Goal: Task Accomplishment & Management: Complete application form

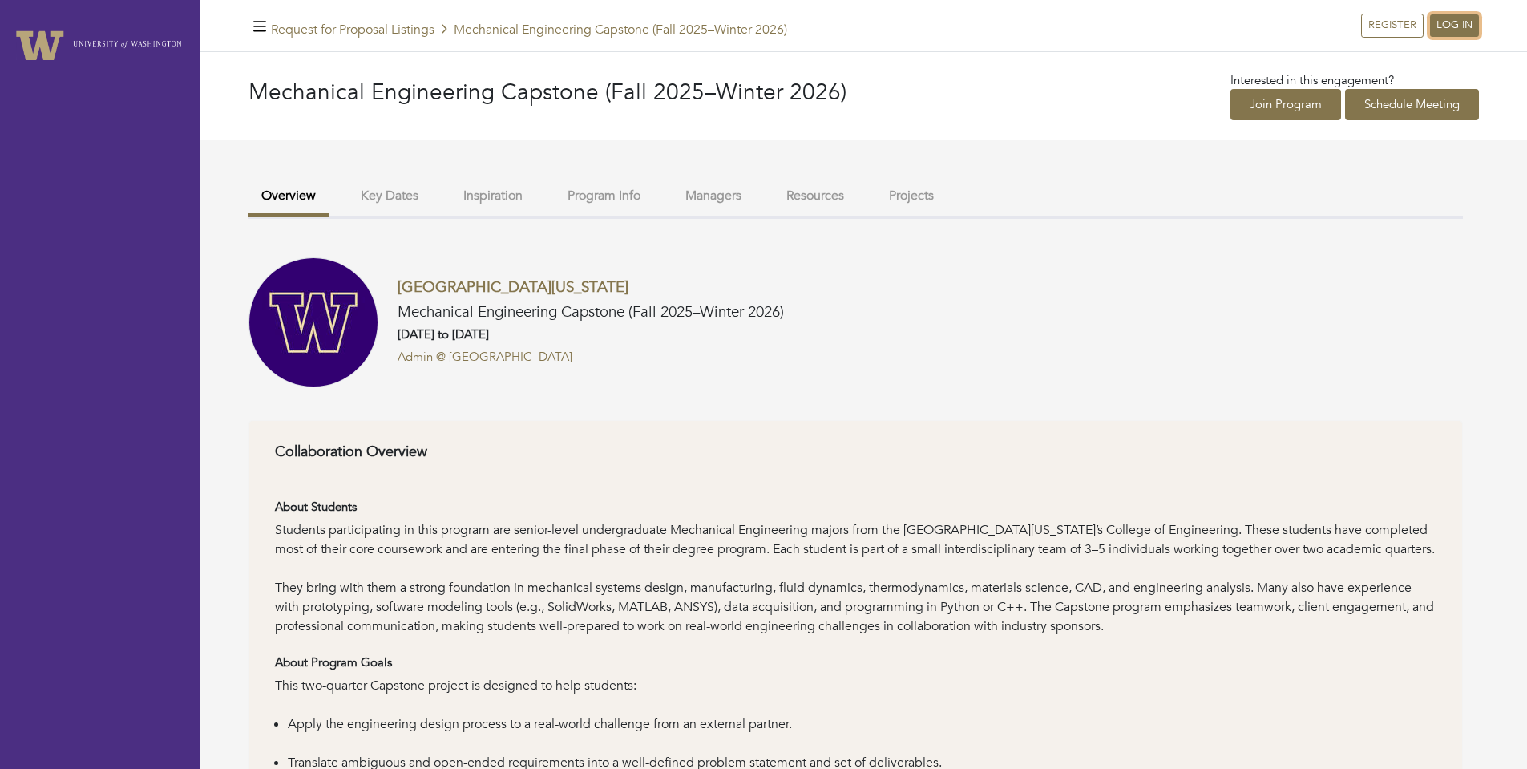
click at [952, 30] on link "LOG IN" at bounding box center [1454, 25] width 49 height 22
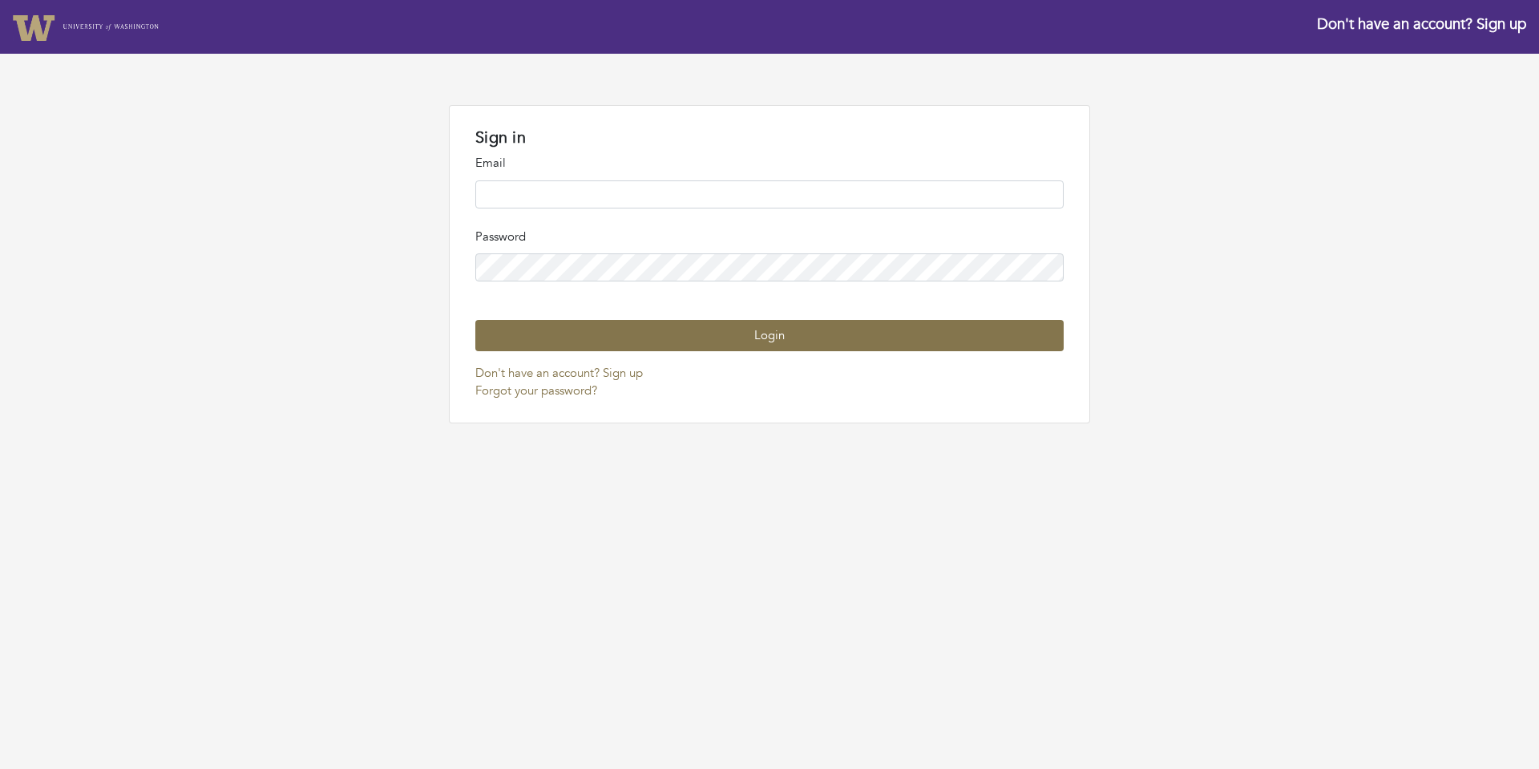
type input "**********"
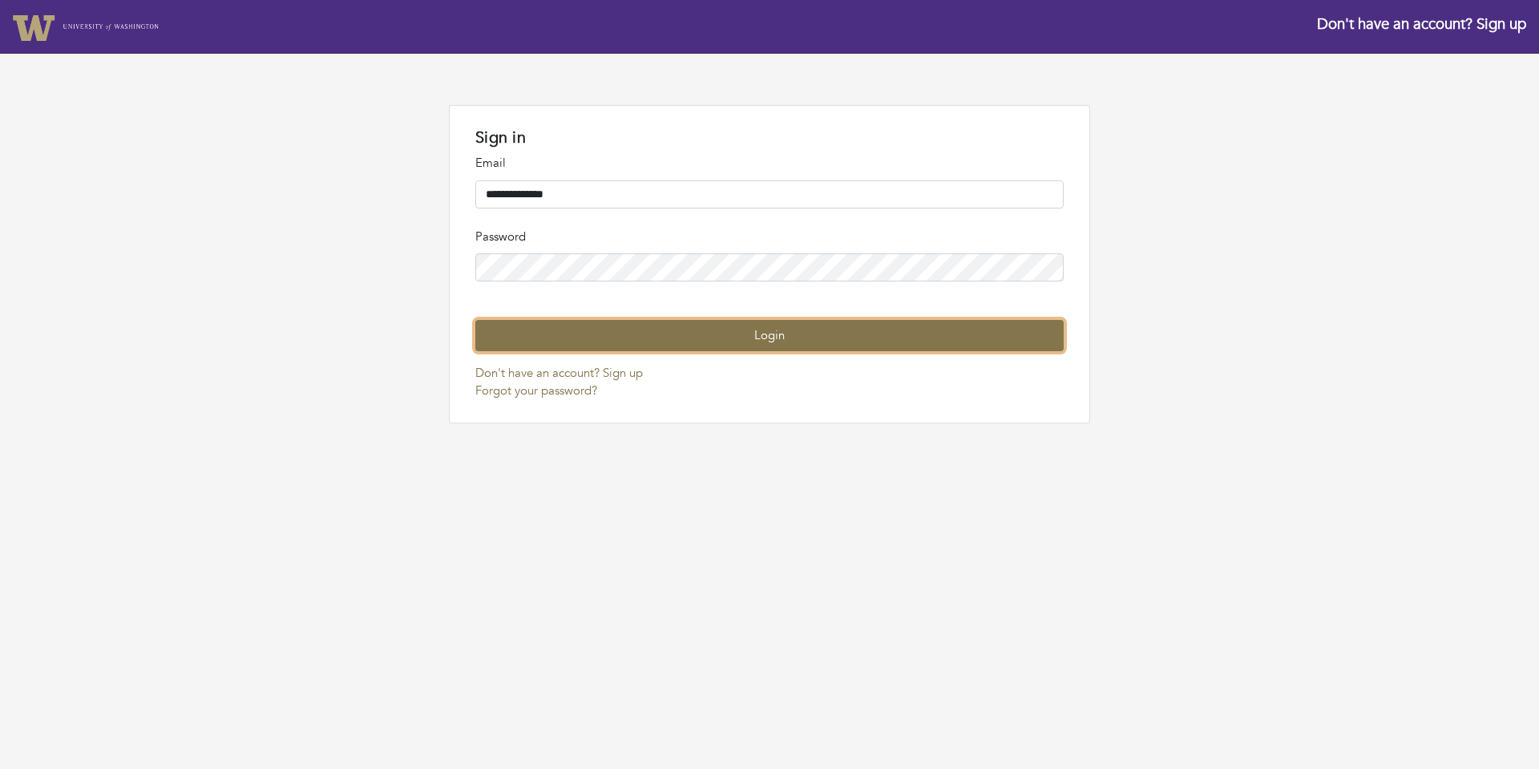
click at [739, 351] on button "Login" at bounding box center [769, 335] width 588 height 31
click at [781, 351] on button "Login" at bounding box center [769, 335] width 588 height 31
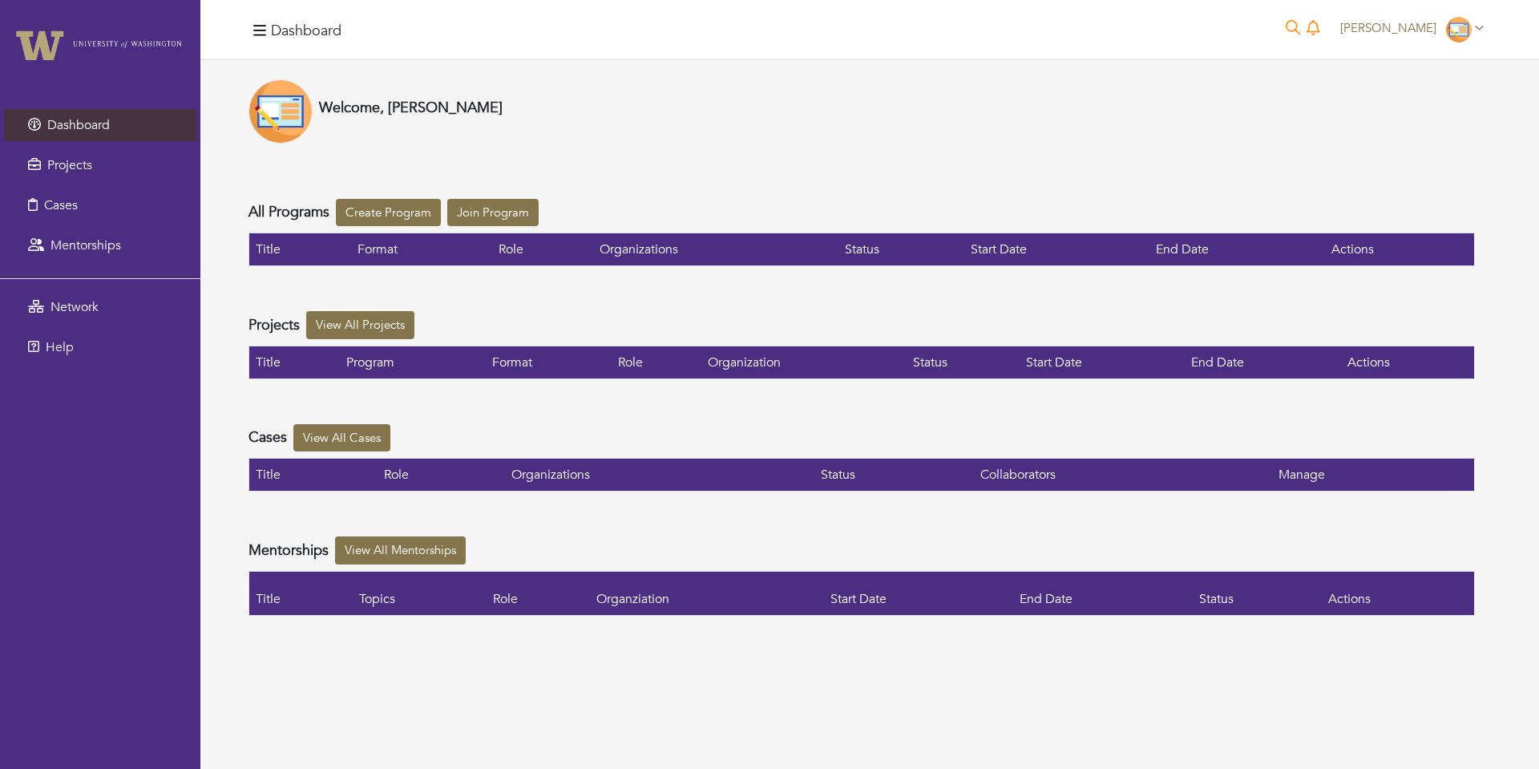
click at [253, 180] on div "Welcome, [PERSON_NAME] All Programs Create Program Join Program Title Format Ro…" at bounding box center [861, 347] width 1226 height 536
click at [102, 171] on link "Projects" at bounding box center [100, 165] width 192 height 32
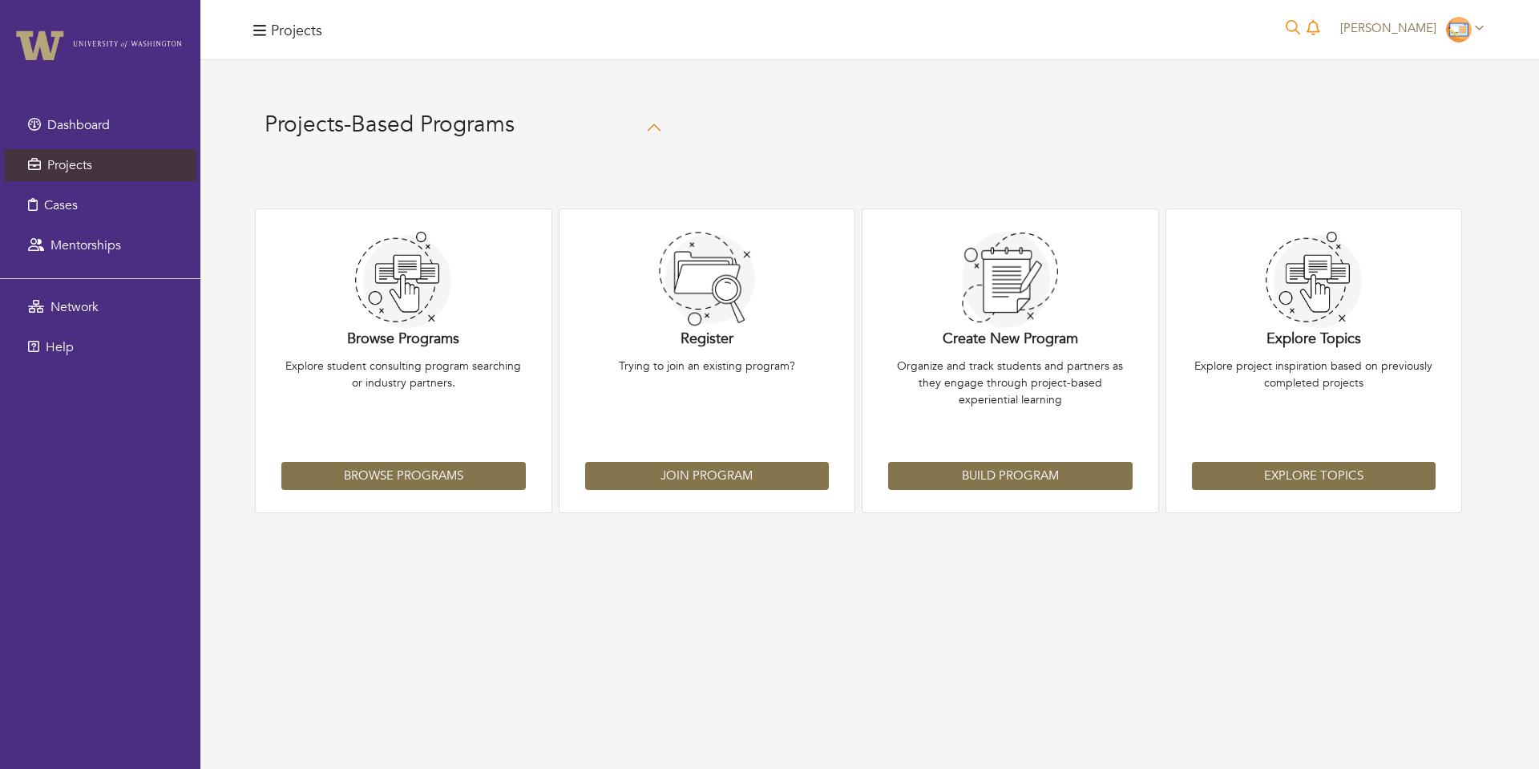
click at [114, 123] on link "Dashboard" at bounding box center [100, 125] width 192 height 32
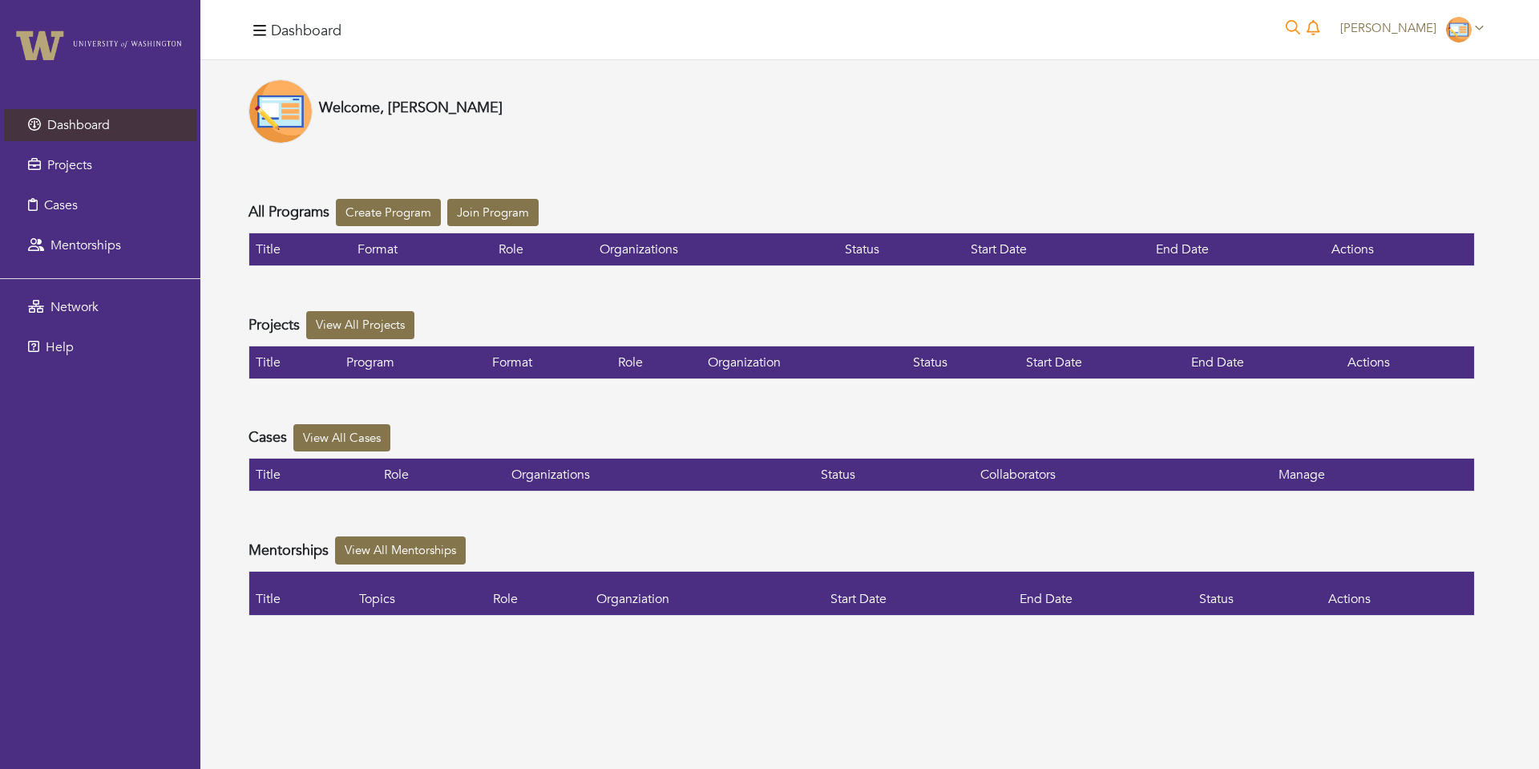
click at [132, 238] on link "Mentorships" at bounding box center [100, 245] width 192 height 32
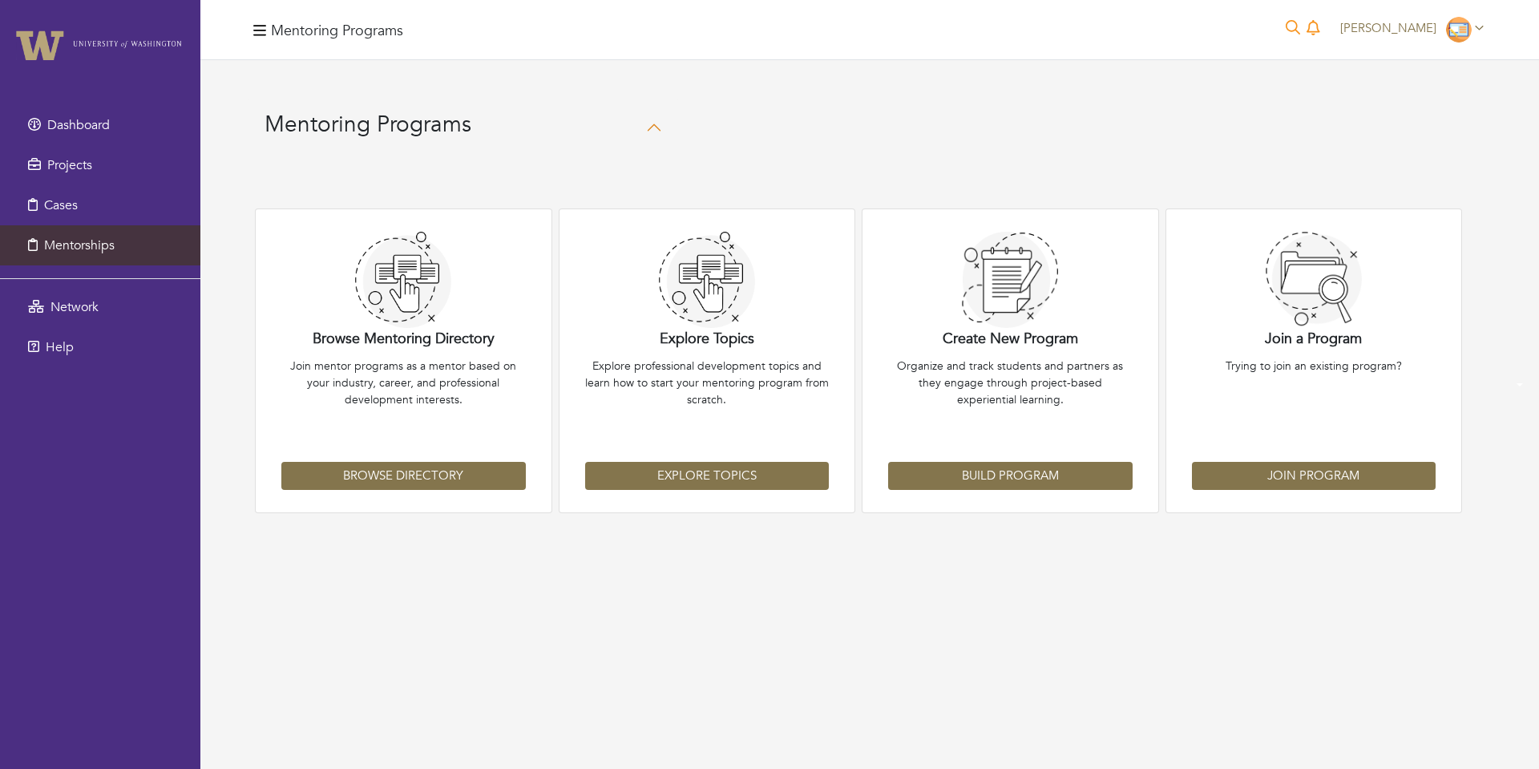
click at [99, 166] on link "Projects" at bounding box center [100, 165] width 192 height 32
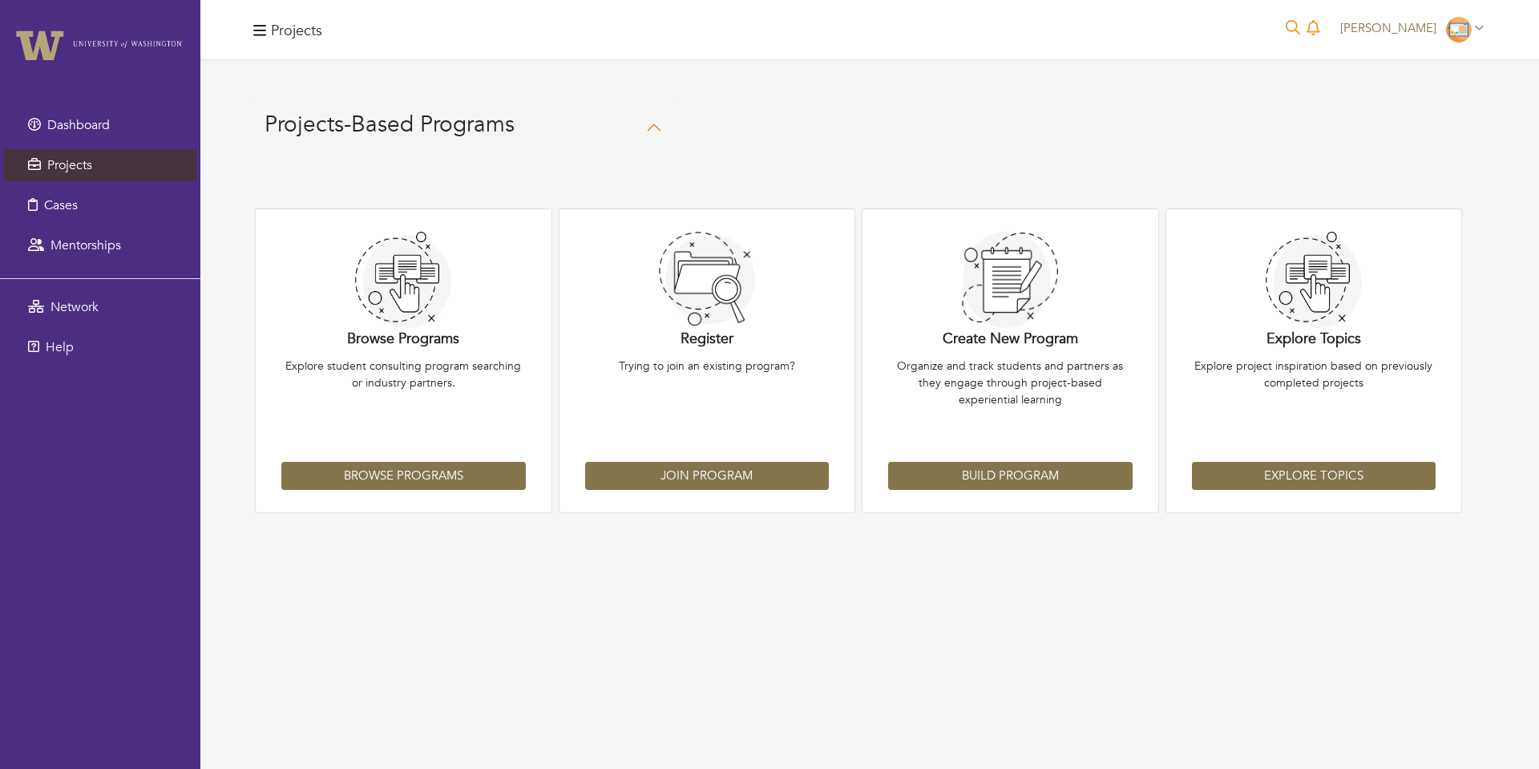
click at [103, 308] on link "Network" at bounding box center [100, 307] width 192 height 32
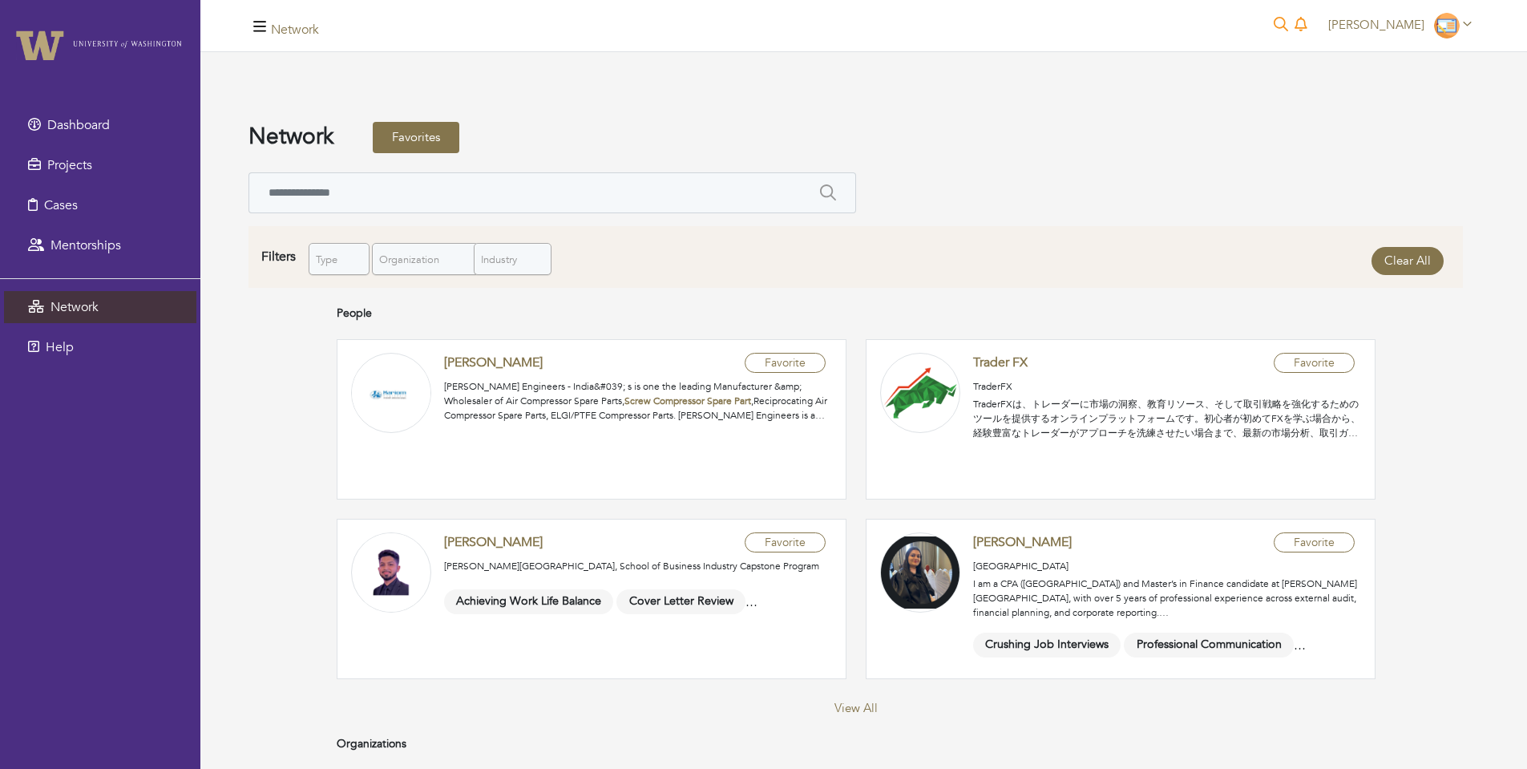
click at [96, 109] on link "Dashboard" at bounding box center [100, 125] width 192 height 32
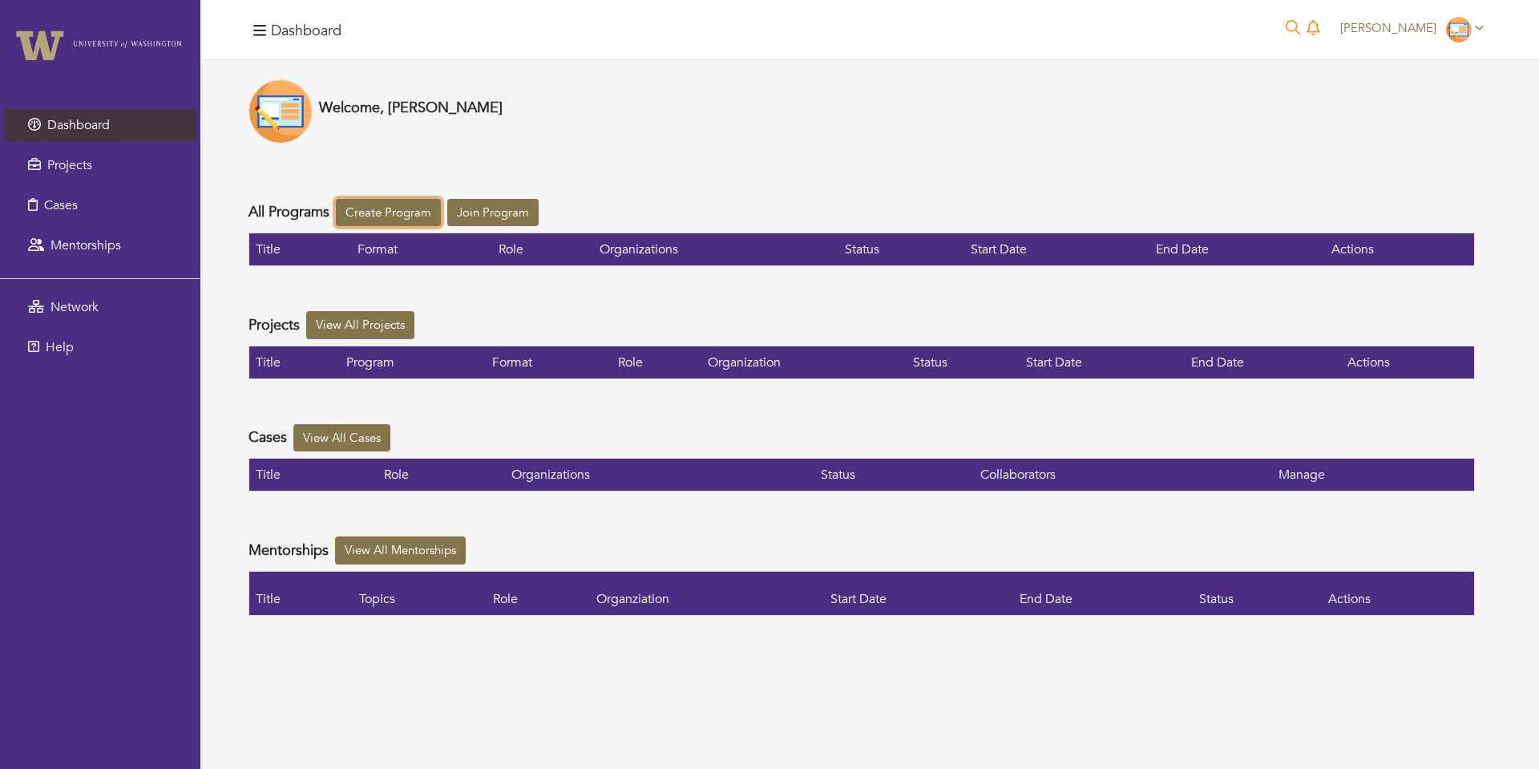
click at [406, 220] on link "Create Program" at bounding box center [388, 213] width 105 height 28
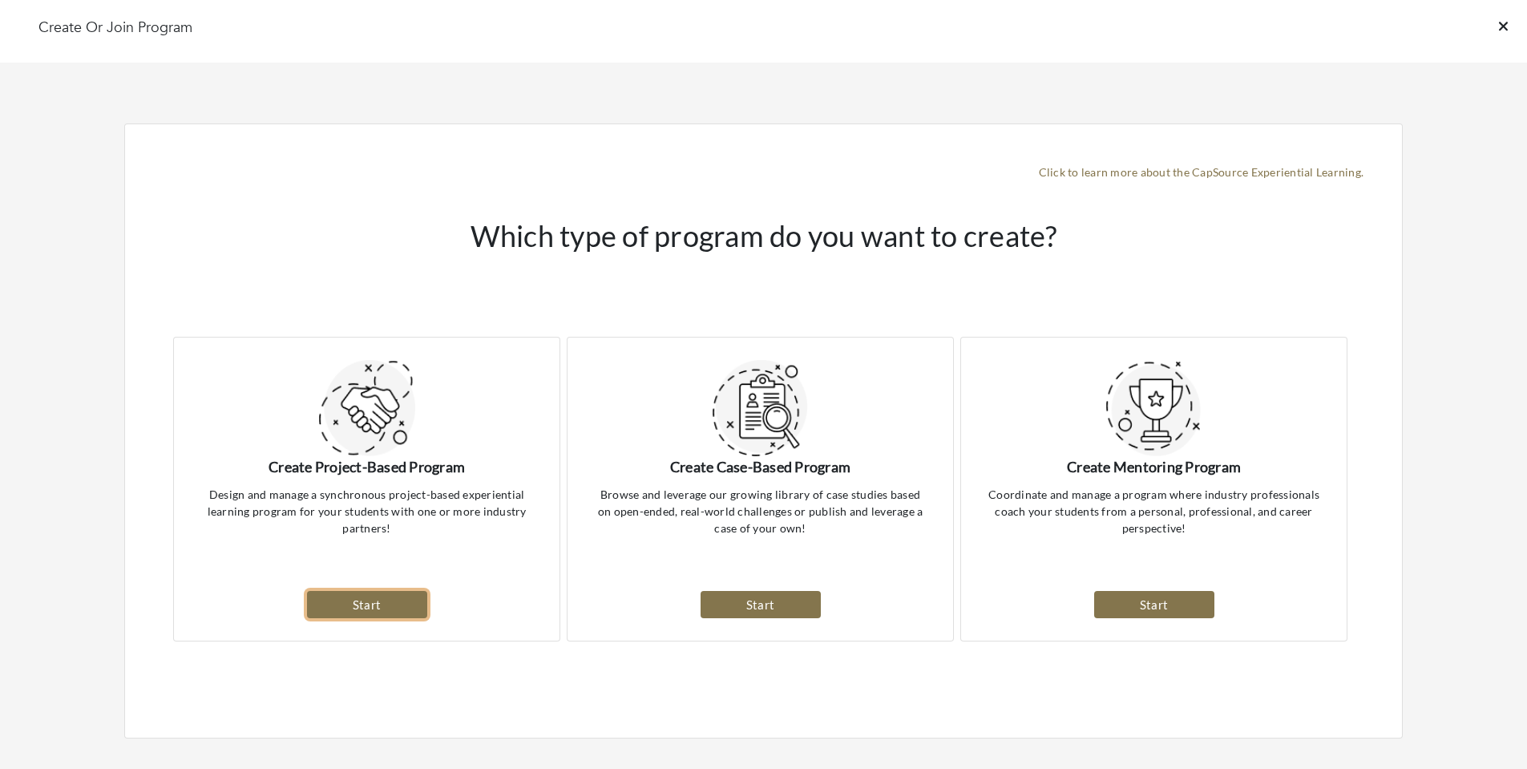
click at [370, 603] on link "Start" at bounding box center [367, 605] width 120 height 28
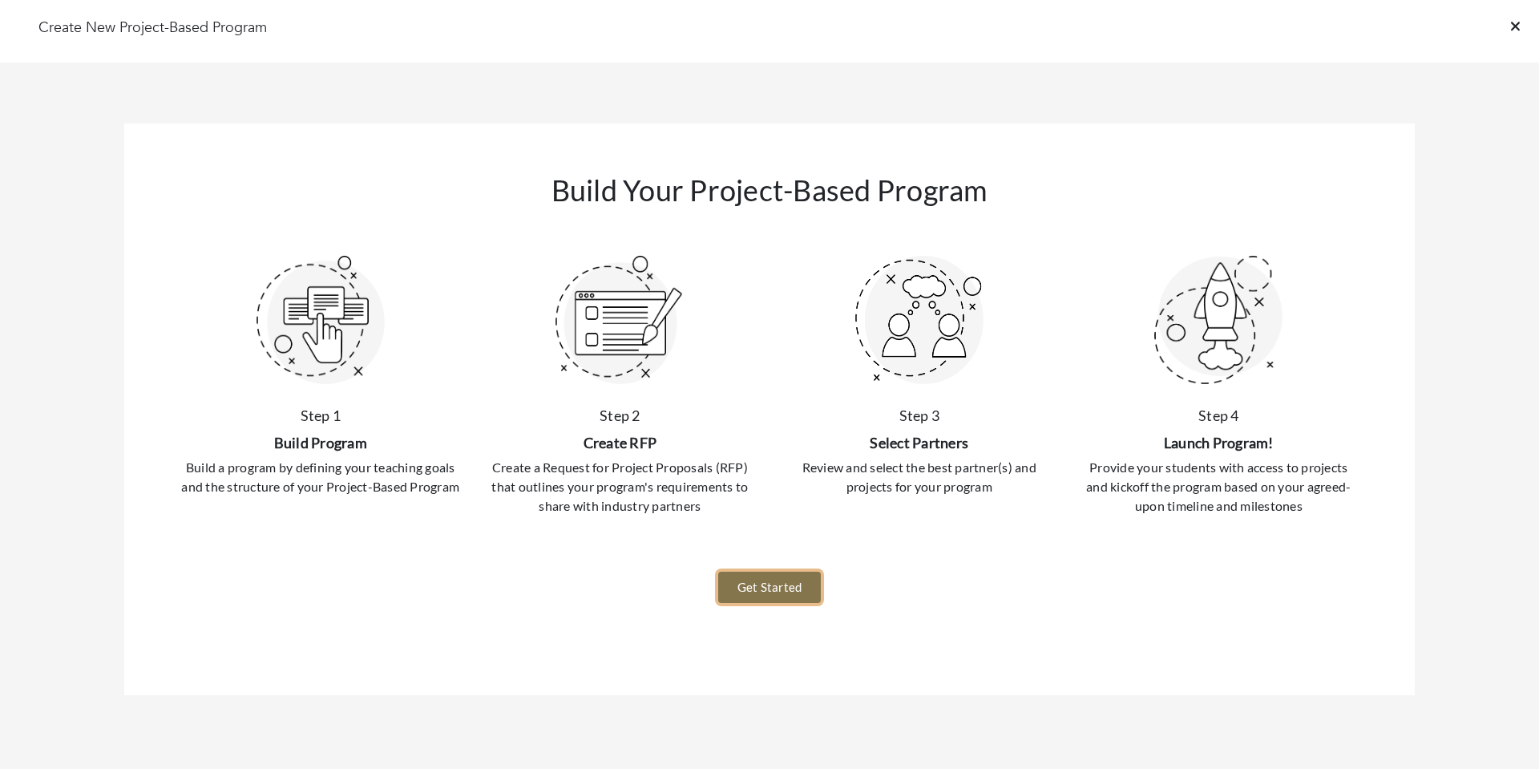
click at [800, 588] on link "Get Started" at bounding box center [769, 586] width 103 height 31
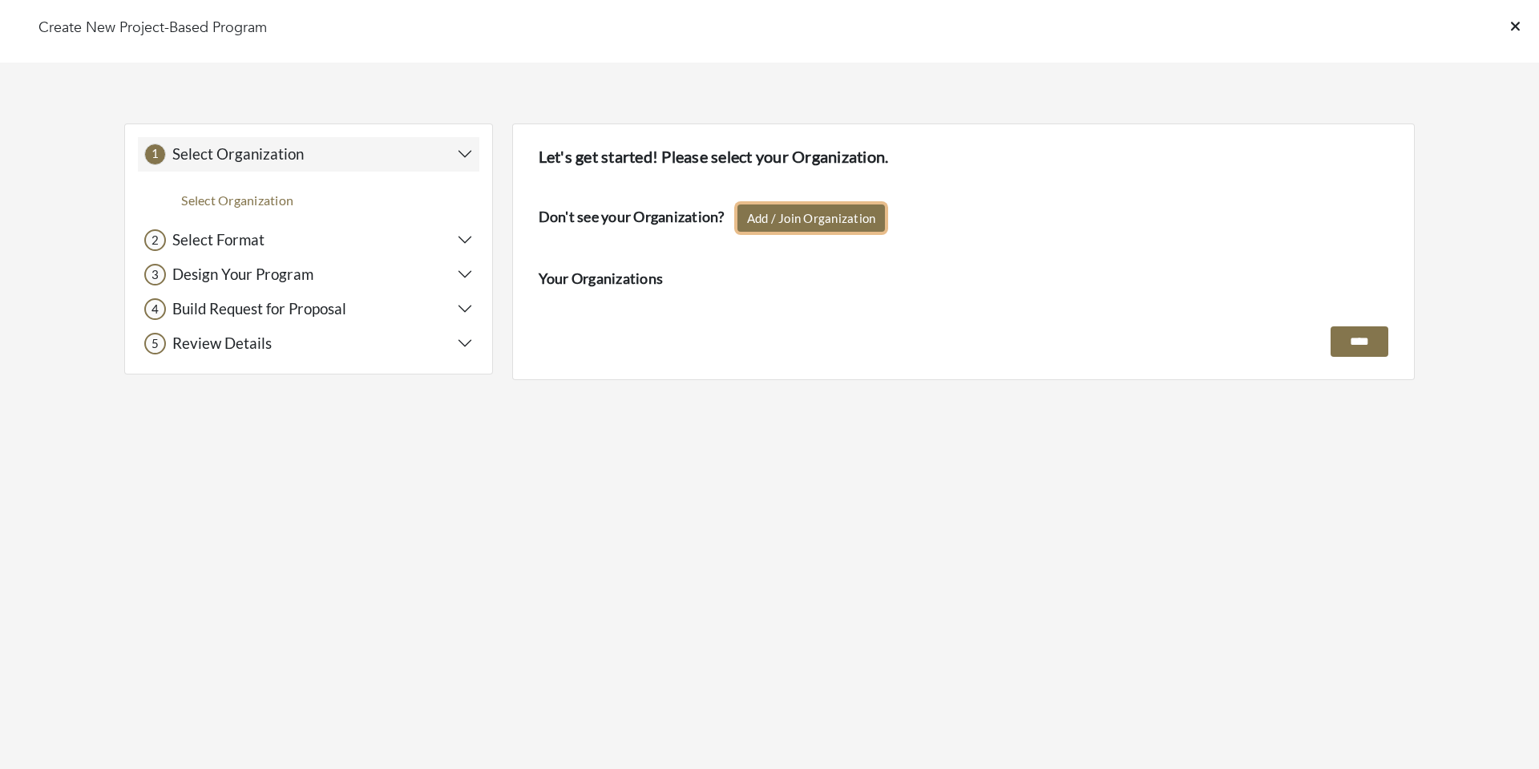
click at [768, 224] on link "Add / Join Organization" at bounding box center [811, 218] width 148 height 28
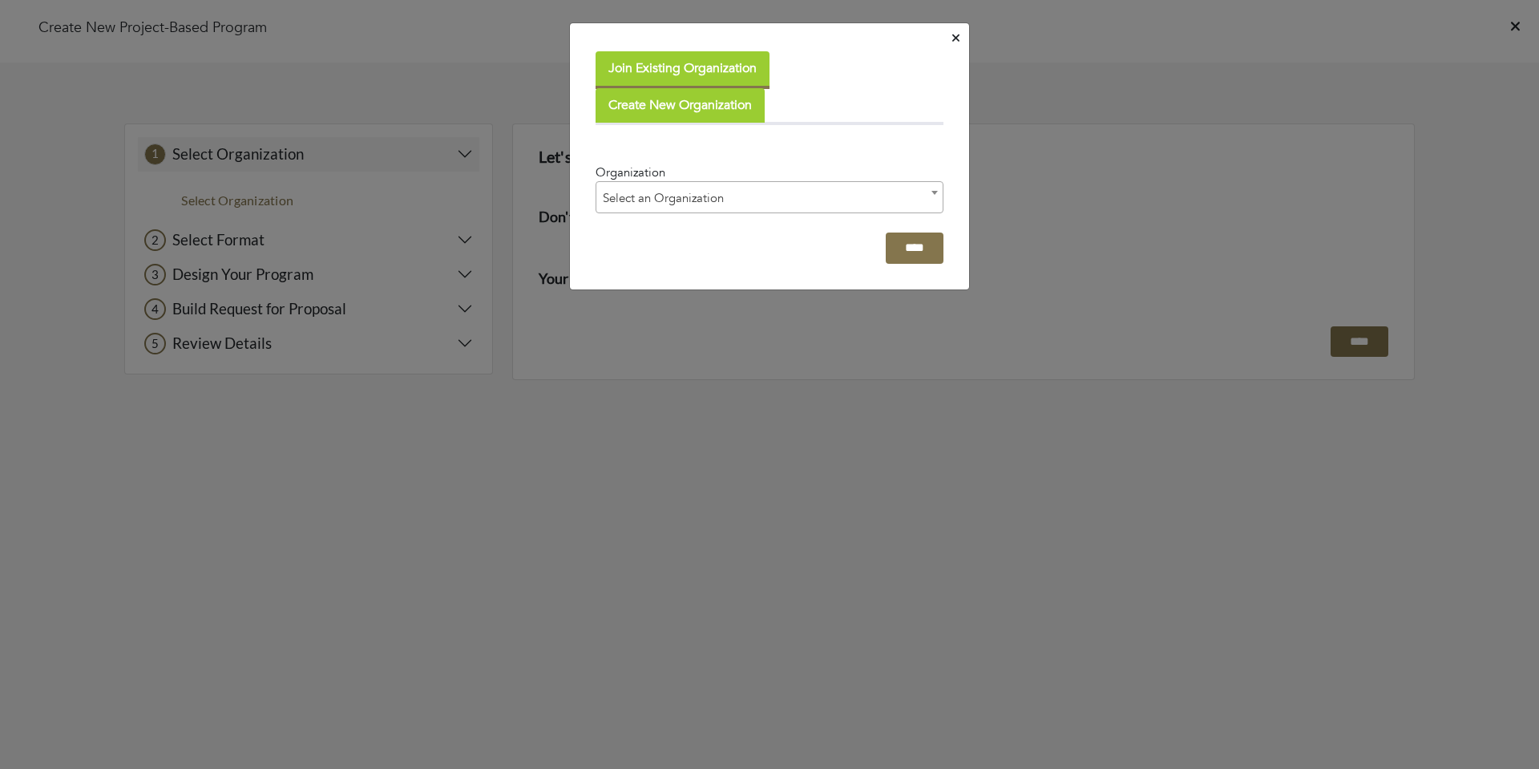
click at [758, 205] on span "Select an Organization" at bounding box center [769, 198] width 346 height 32
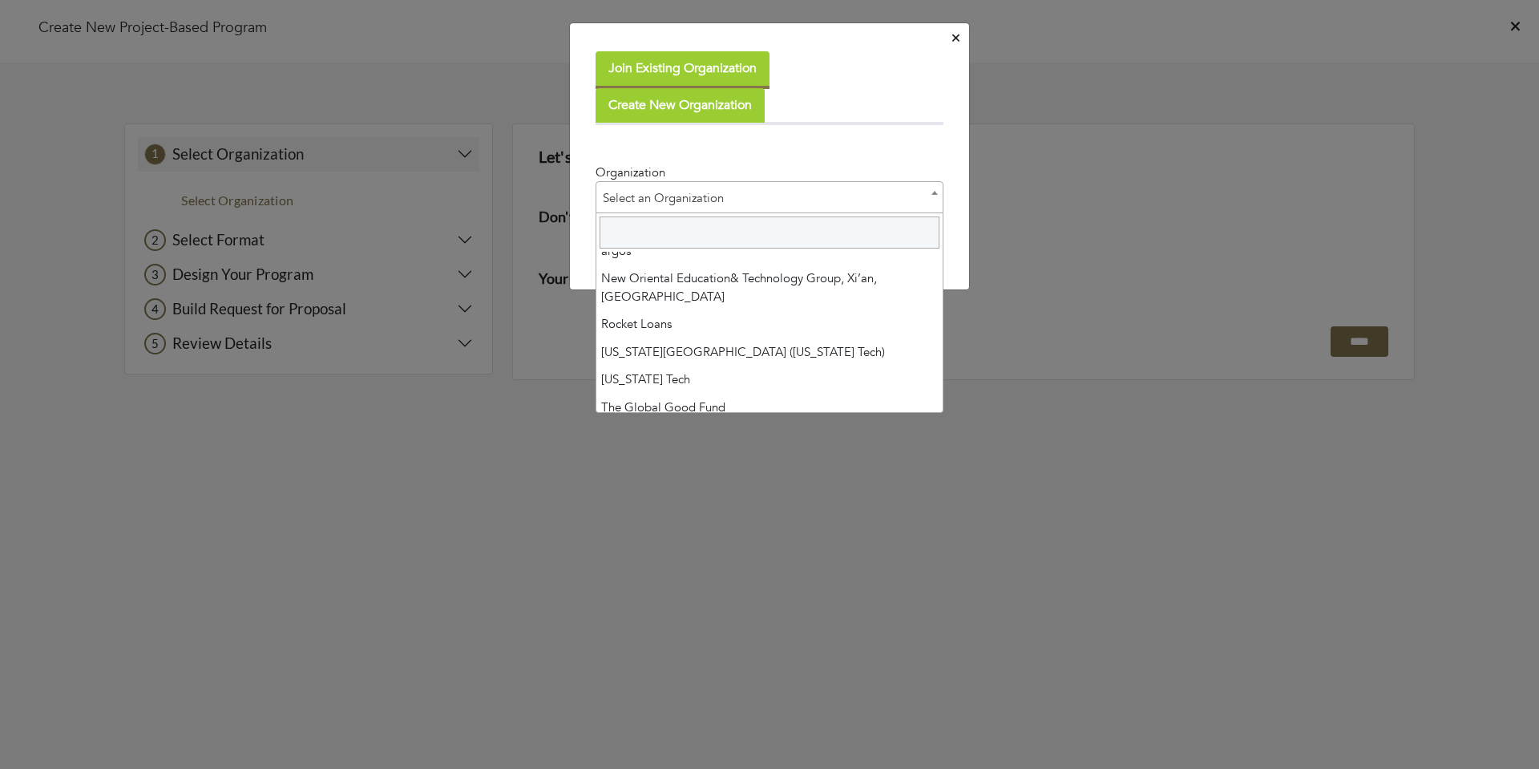
scroll to position [80, 0]
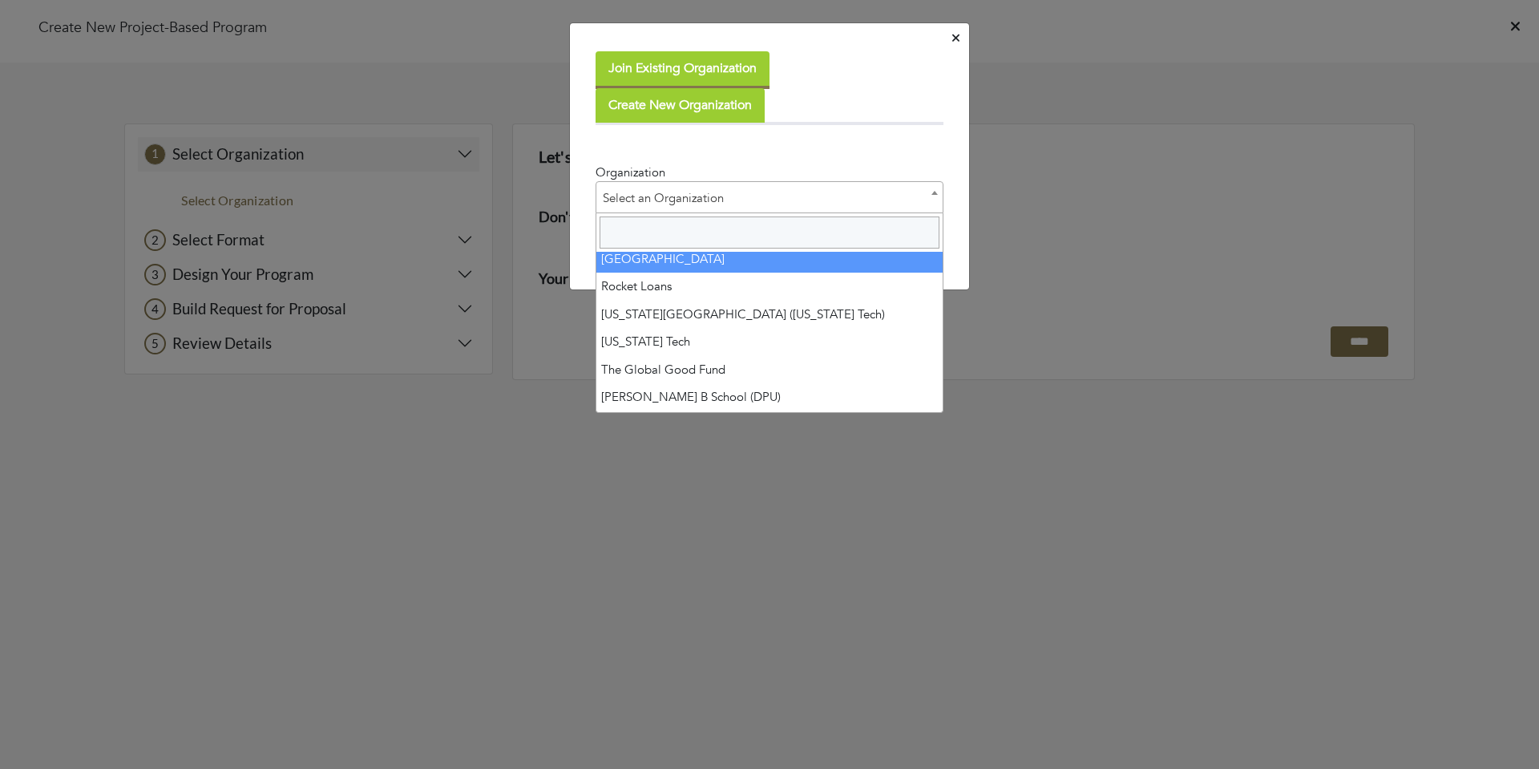
click at [761, 224] on input "Search" at bounding box center [769, 232] width 340 height 32
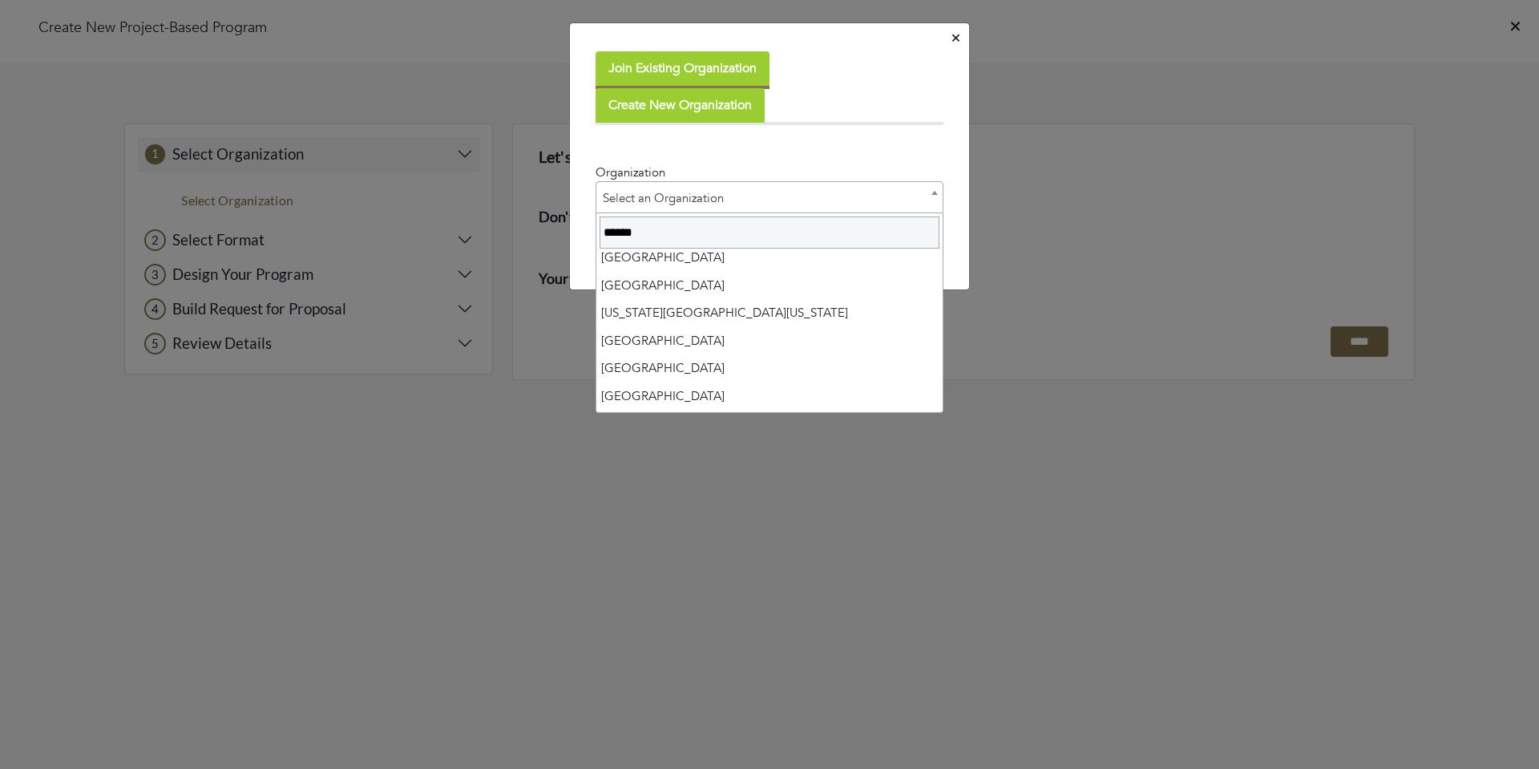
scroll to position [0, 0]
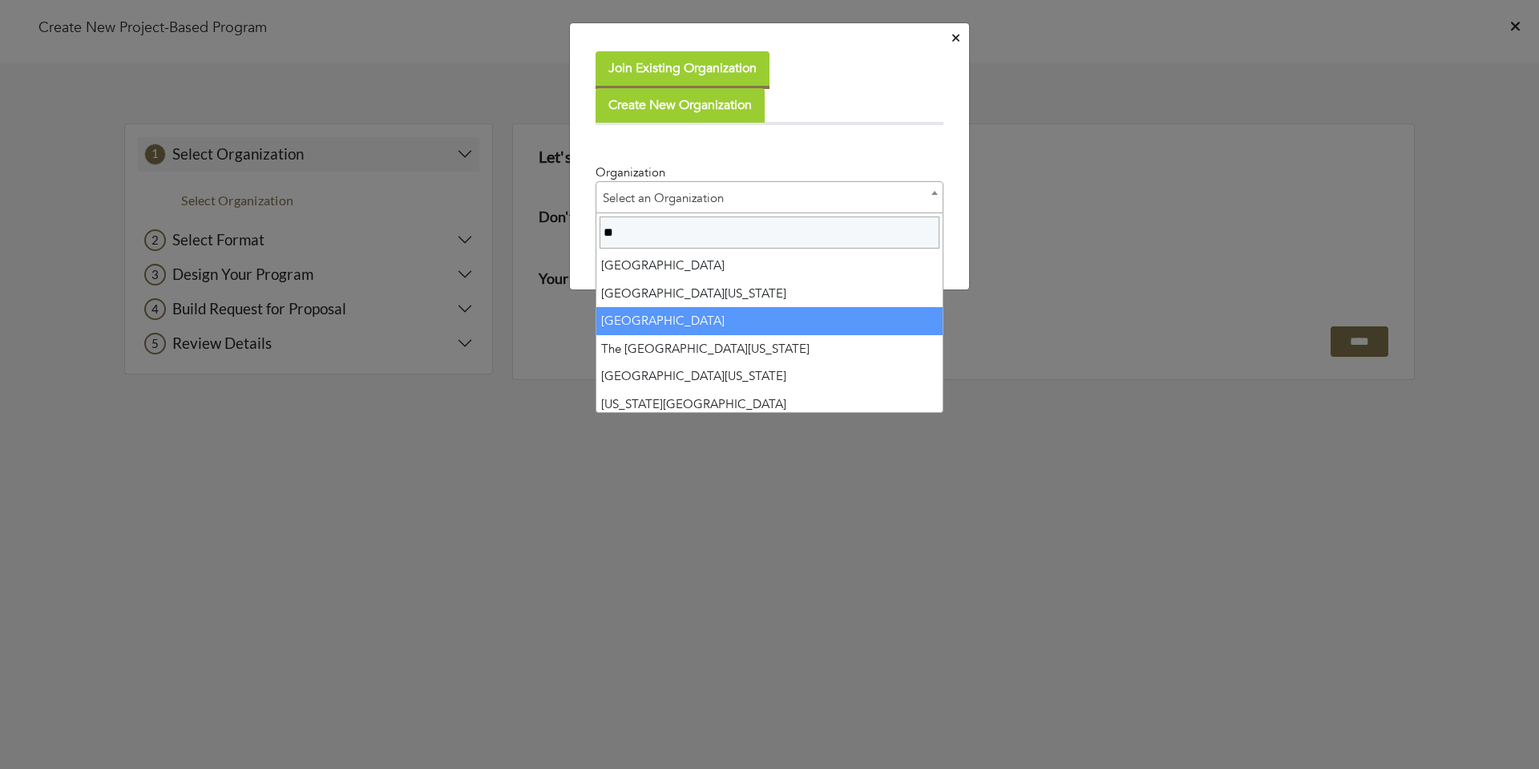
type input "*"
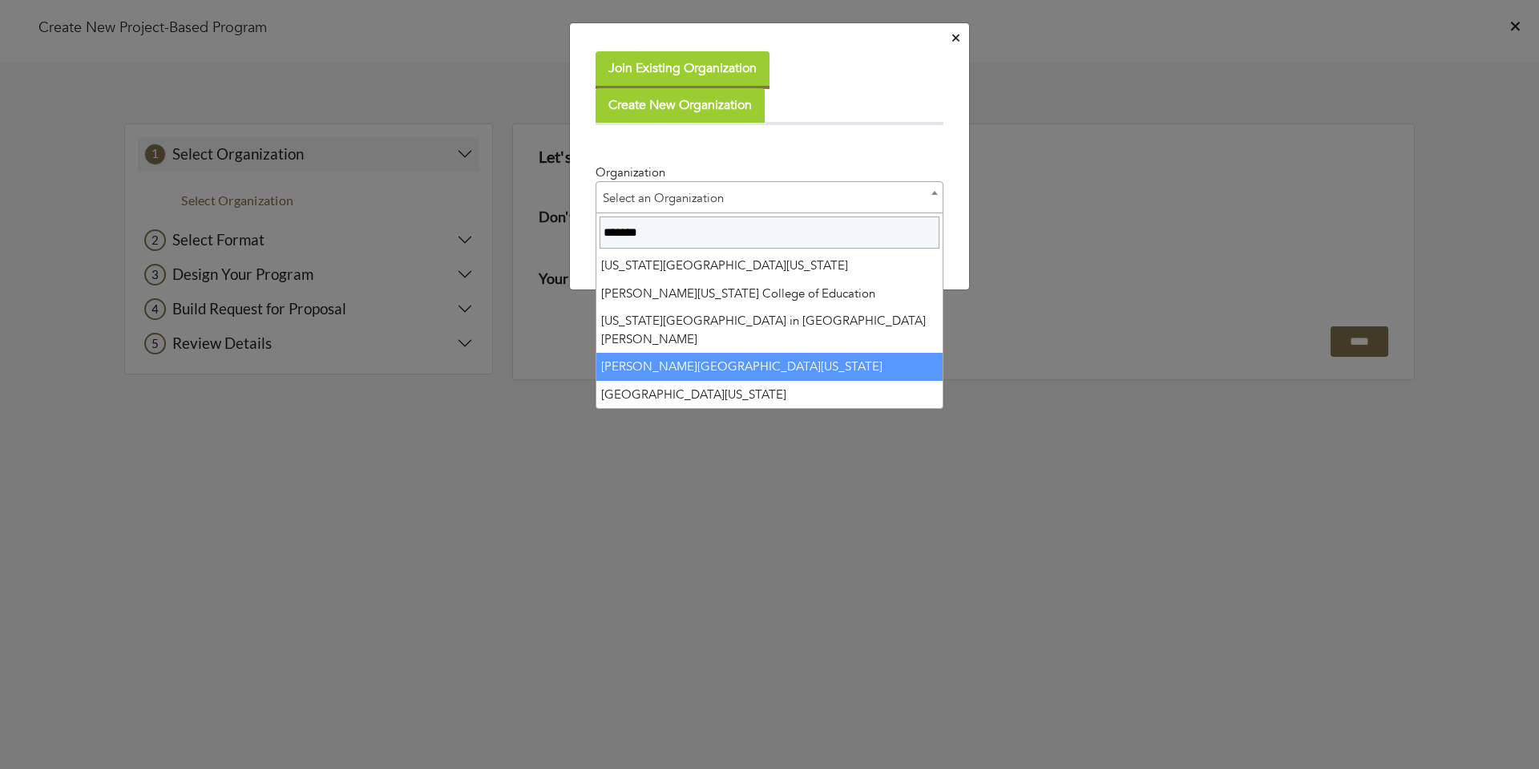
type input "*******"
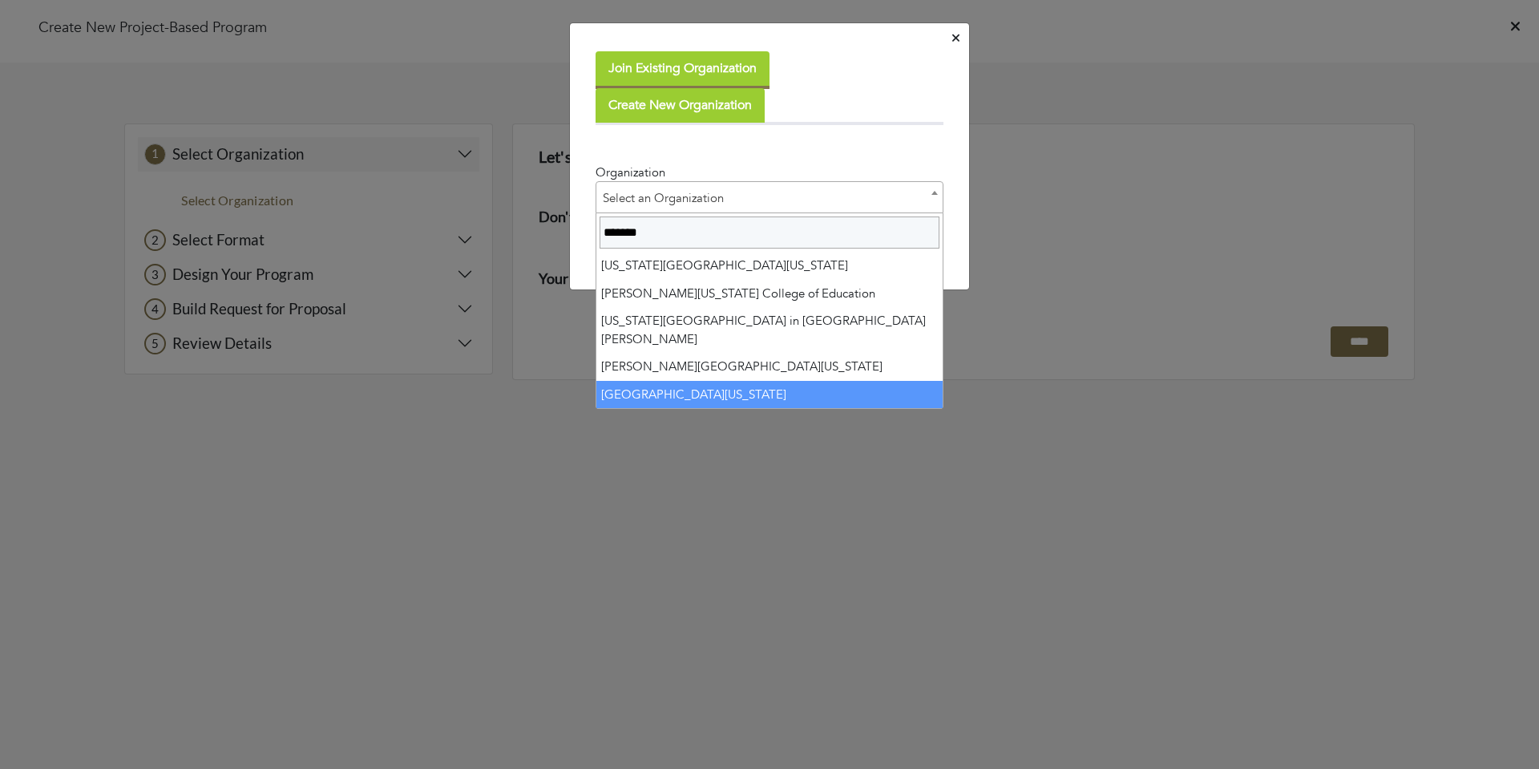
select select "****"
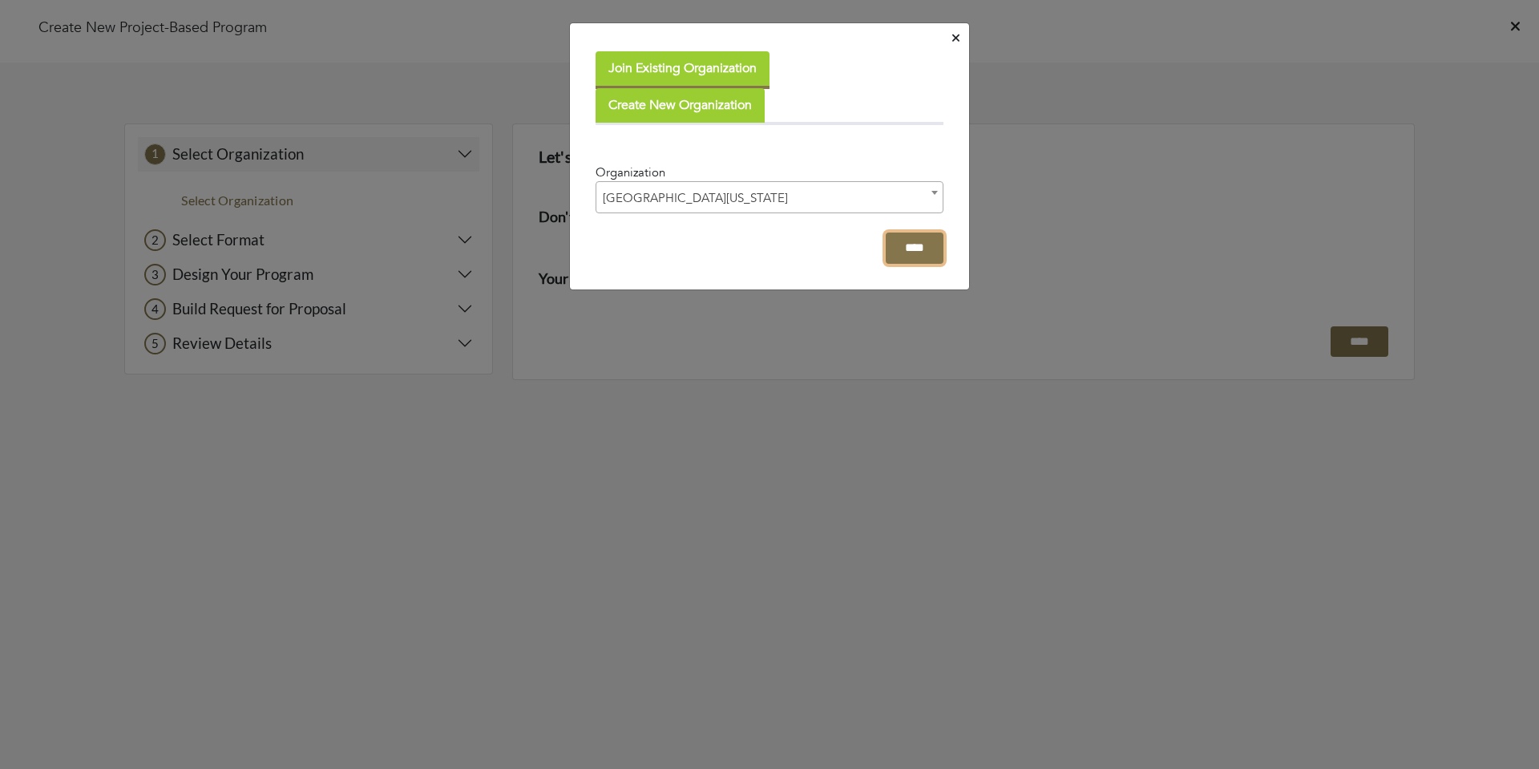
click at [907, 257] on input "****" at bounding box center [915, 247] width 58 height 31
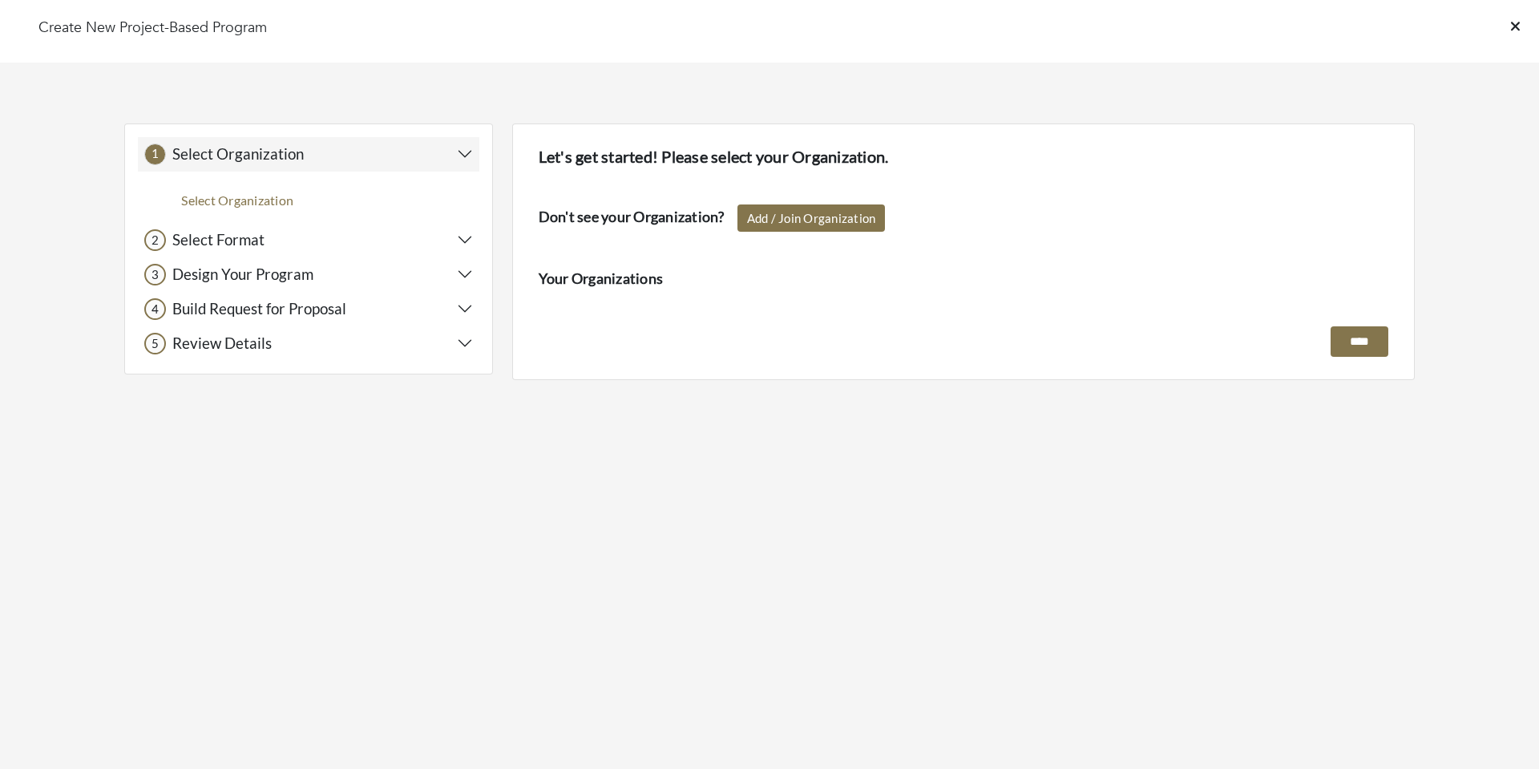
drag, startPoint x: 951, startPoint y: 334, endPoint x: 1326, endPoint y: 332, distance: 375.1
click at [953, 334] on div "****" at bounding box center [963, 341] width 849 height 31
click at [1355, 333] on input "****" at bounding box center [1359, 341] width 58 height 31
drag, startPoint x: 714, startPoint y: 373, endPoint x: 749, endPoint y: 284, distance: 95.7
click at [714, 373] on div "Let's get started! Please select your Organization. Don't see your Organization…" at bounding box center [963, 251] width 902 height 257
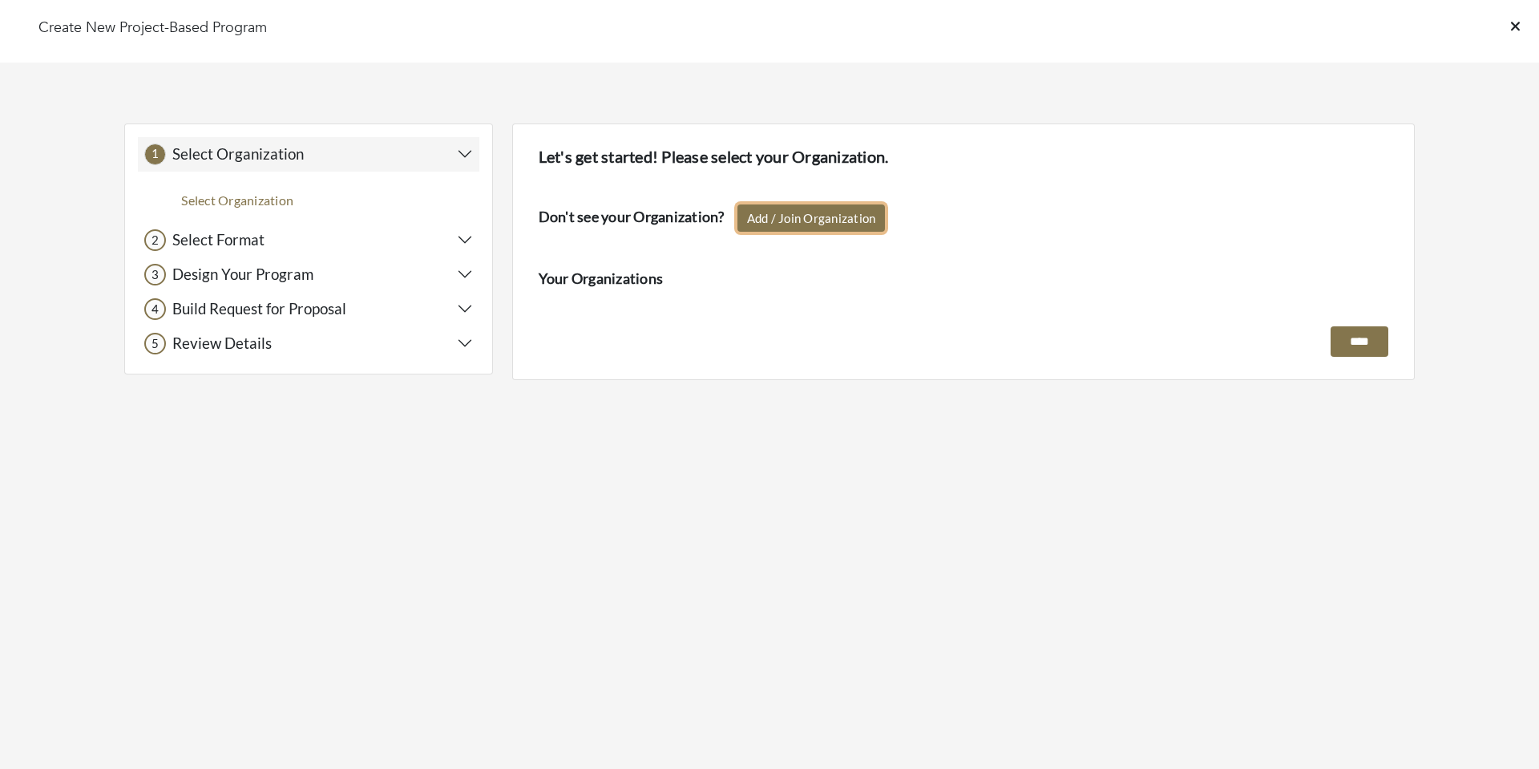
click at [772, 217] on link "Add / Join Organization" at bounding box center [811, 218] width 148 height 28
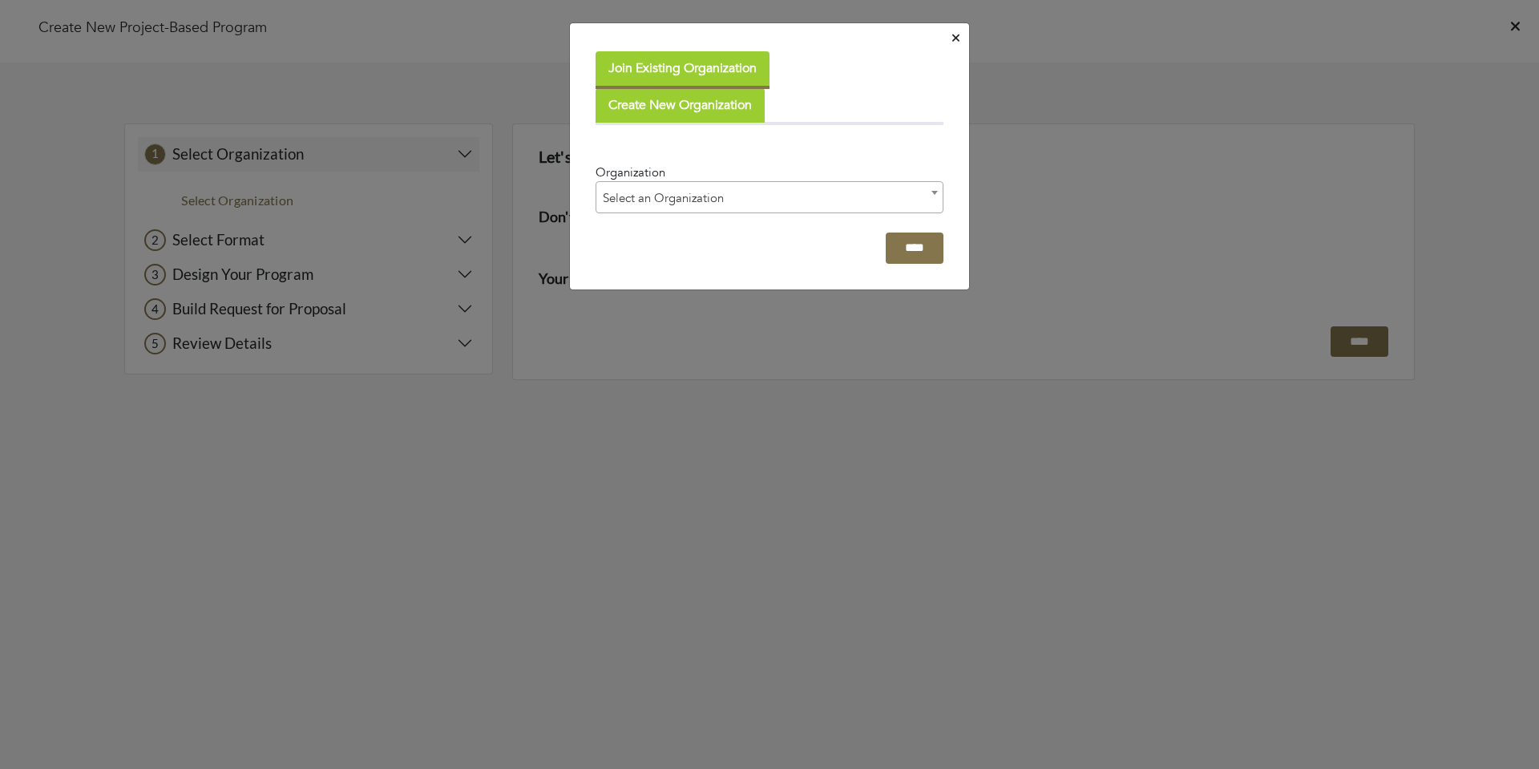
click at [680, 69] on button "Join Existing Organization" at bounding box center [682, 70] width 174 height 38
click at [693, 194] on span "Select an Organization" at bounding box center [769, 198] width 346 height 32
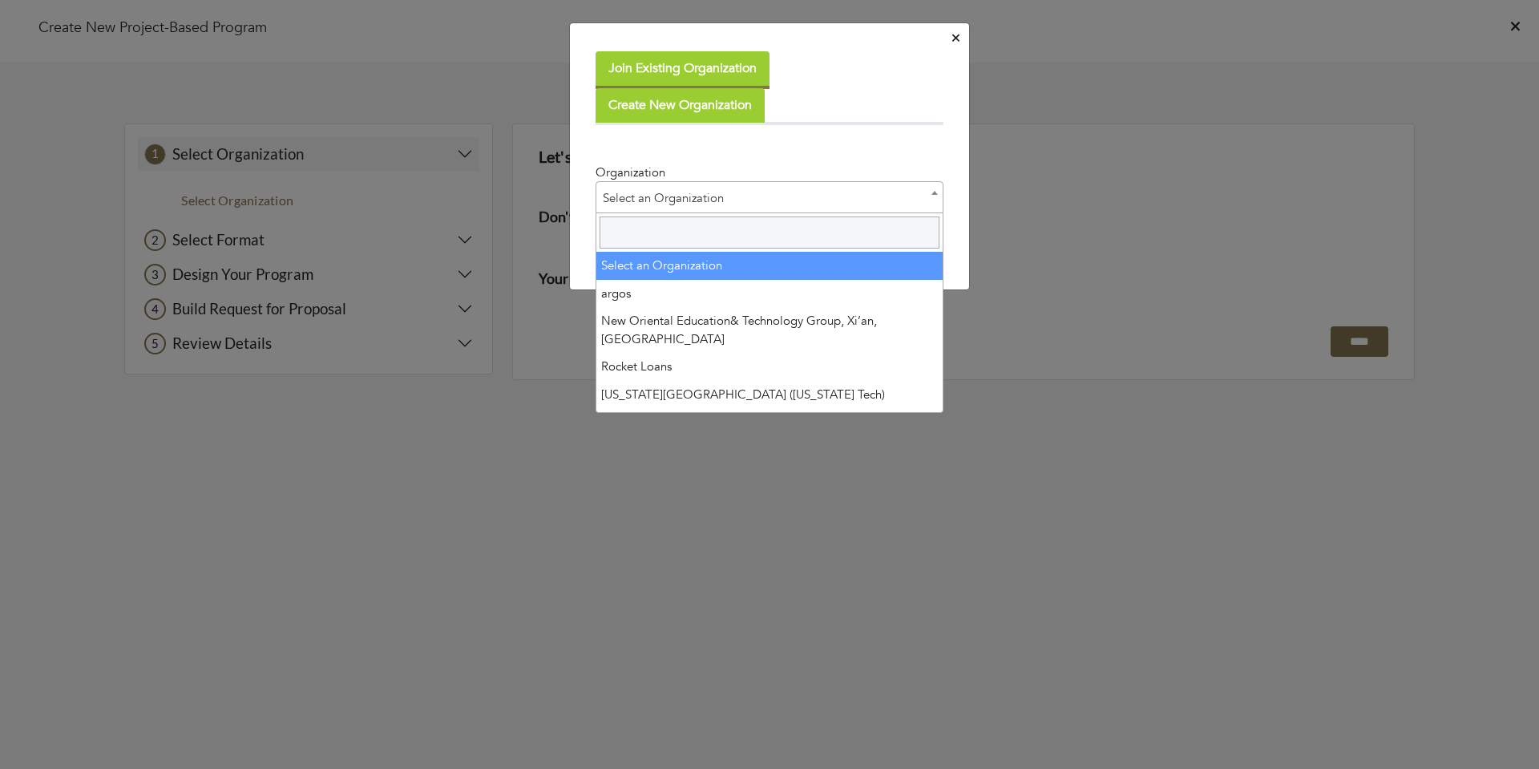
click at [676, 234] on input "Search" at bounding box center [769, 232] width 340 height 32
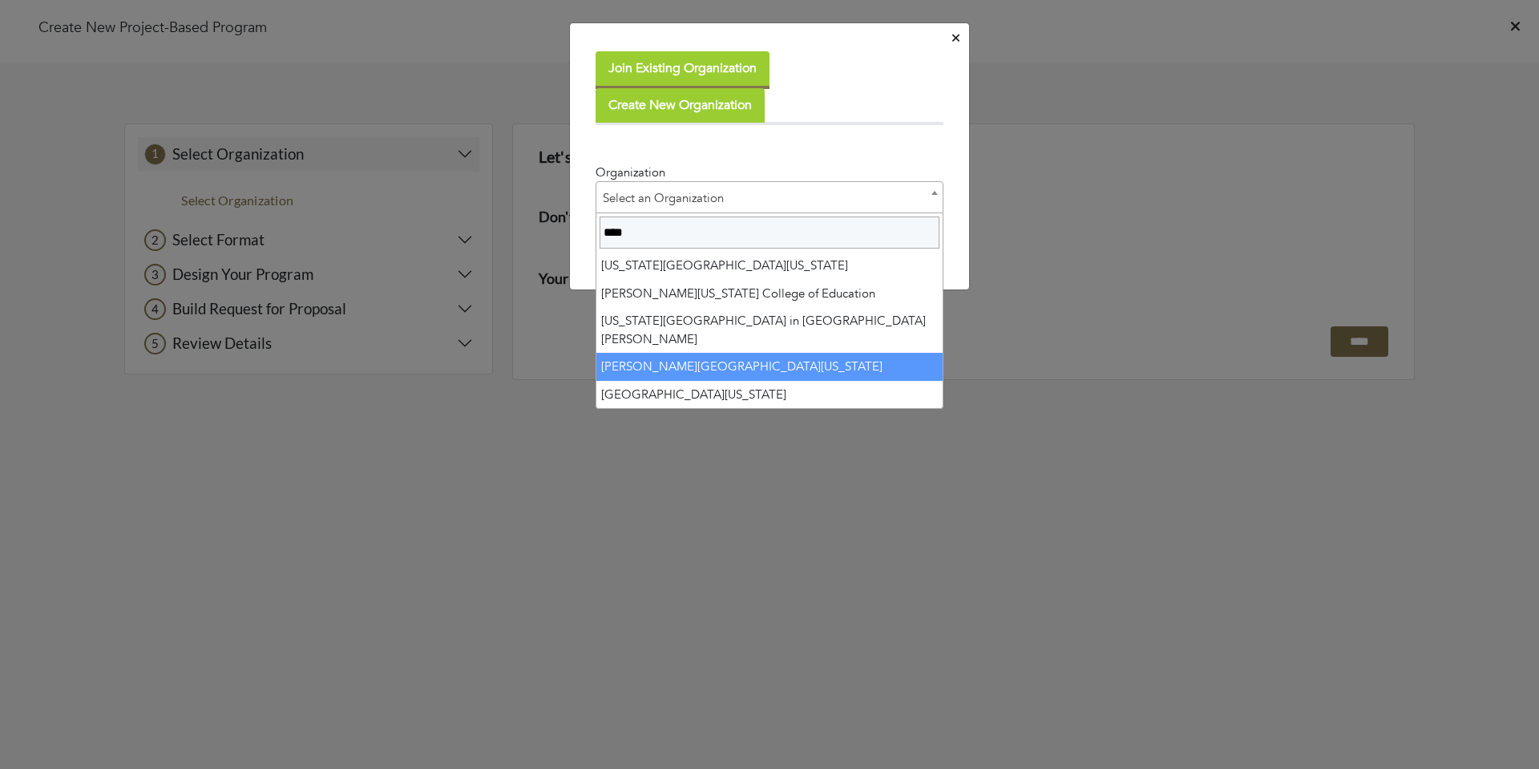
type input "****"
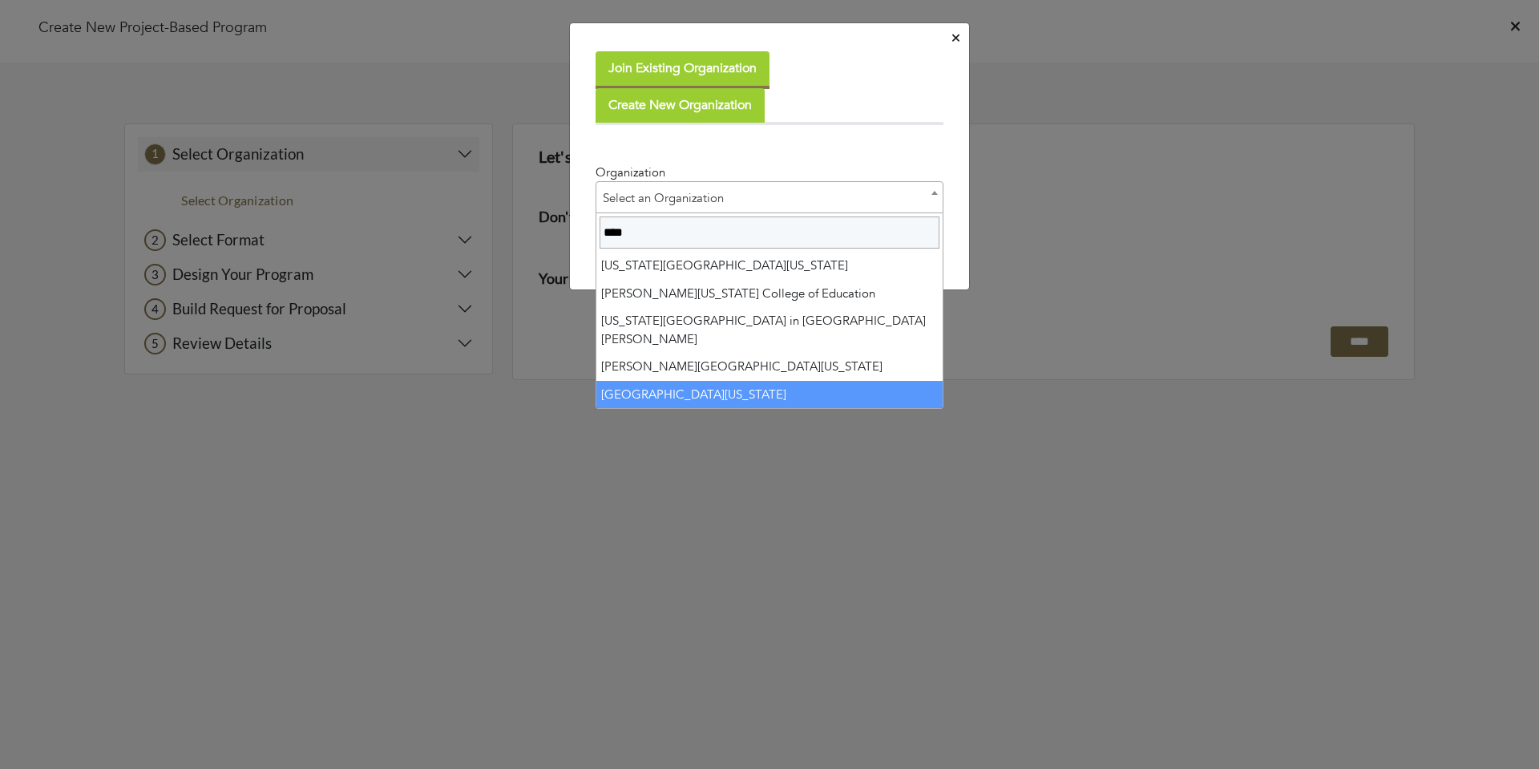
select select "****"
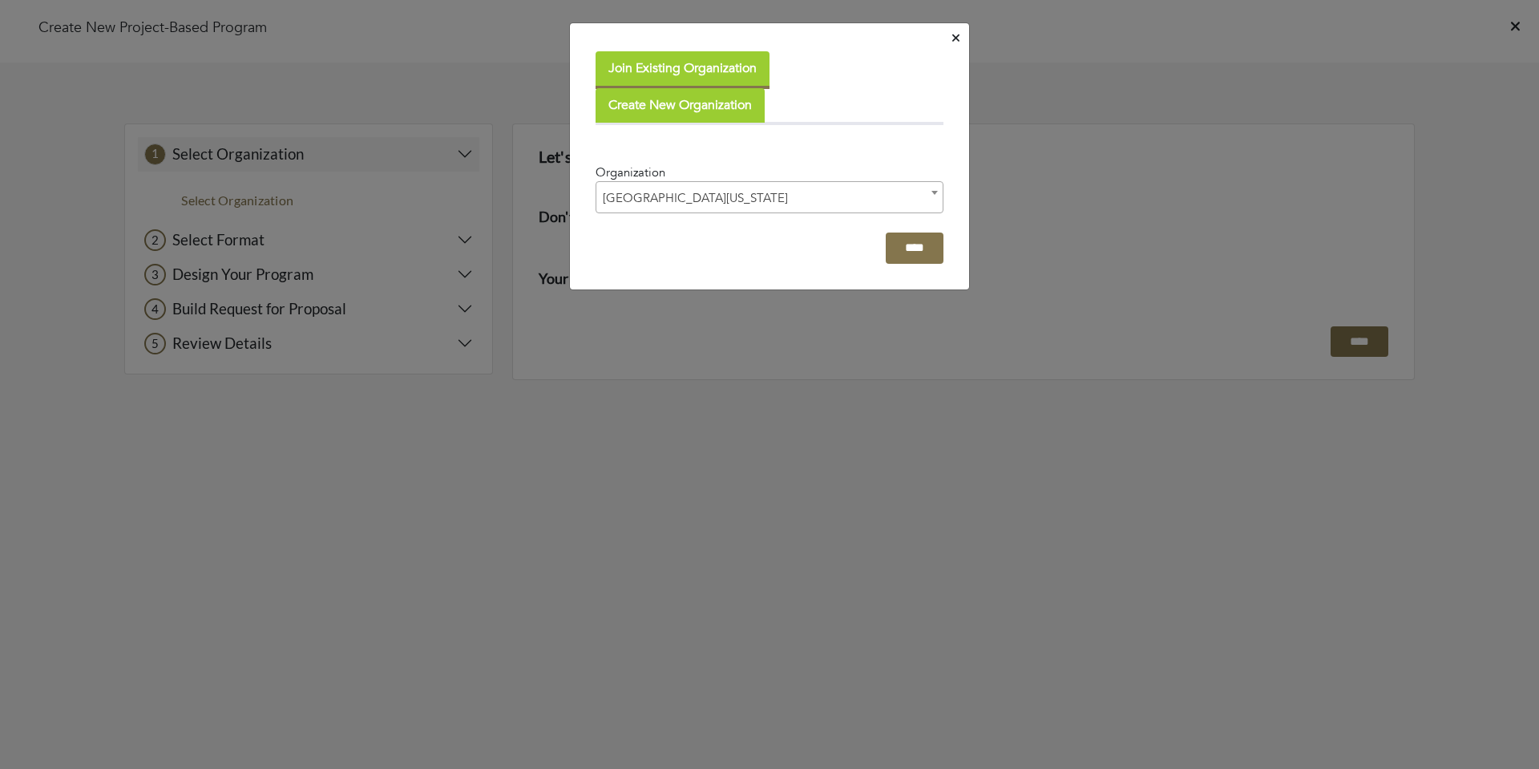
click at [689, 254] on div "****" at bounding box center [769, 247] width 348 height 31
click at [908, 245] on input "****" at bounding box center [915, 247] width 58 height 31
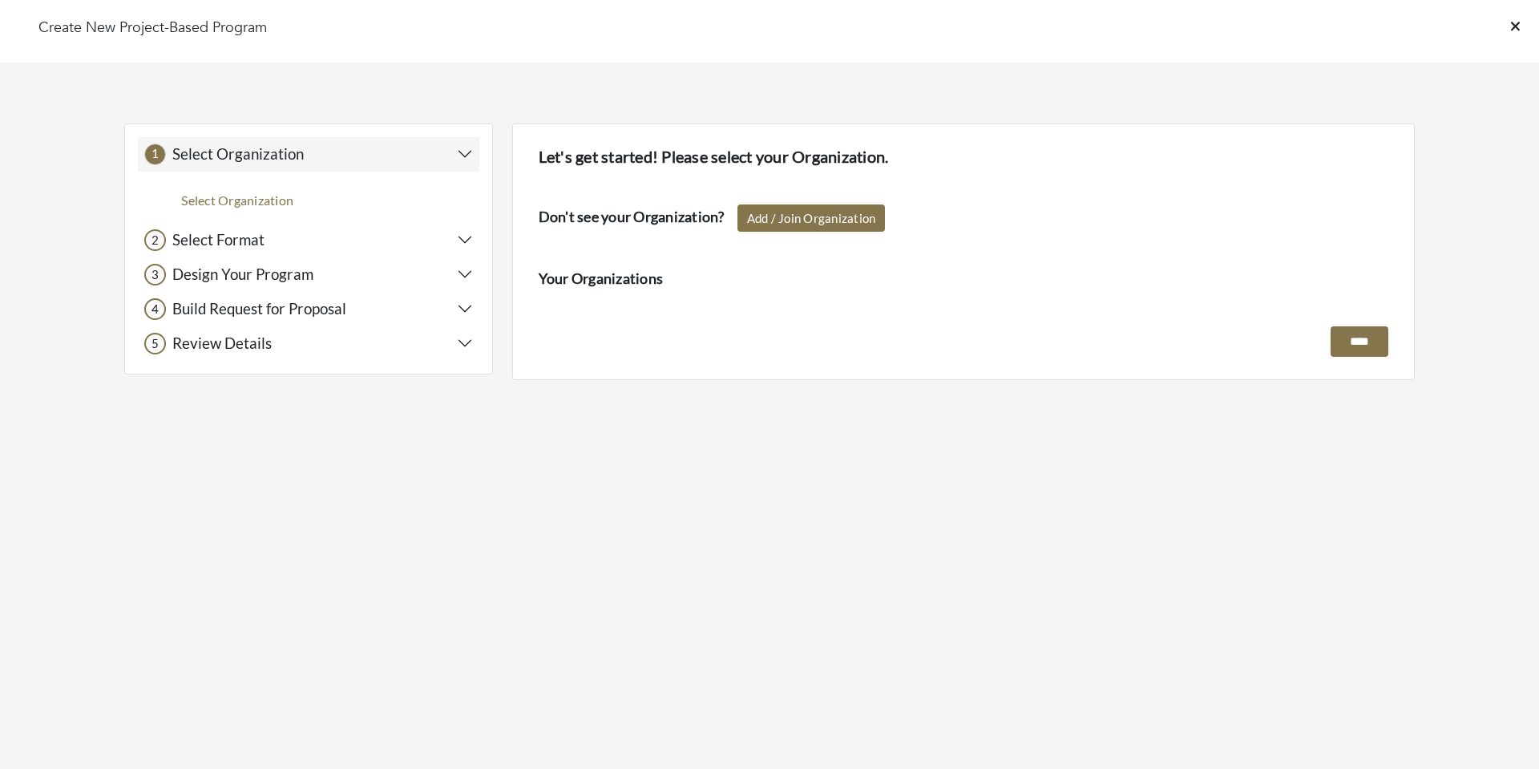
click at [644, 233] on div "Don't see your Organization? Add / Join Organization Your Organizations" at bounding box center [963, 255] width 849 height 103
click at [415, 183] on div "1 1 Select Organization Select Organization" at bounding box center [308, 173] width 341 height 73
click at [453, 157] on button "1 1 Select Organization" at bounding box center [308, 154] width 329 height 22
click at [457, 152] on button "1 1 Select Organization" at bounding box center [308, 154] width 329 height 22
click at [470, 229] on button "2 2 Select Format" at bounding box center [308, 240] width 329 height 22
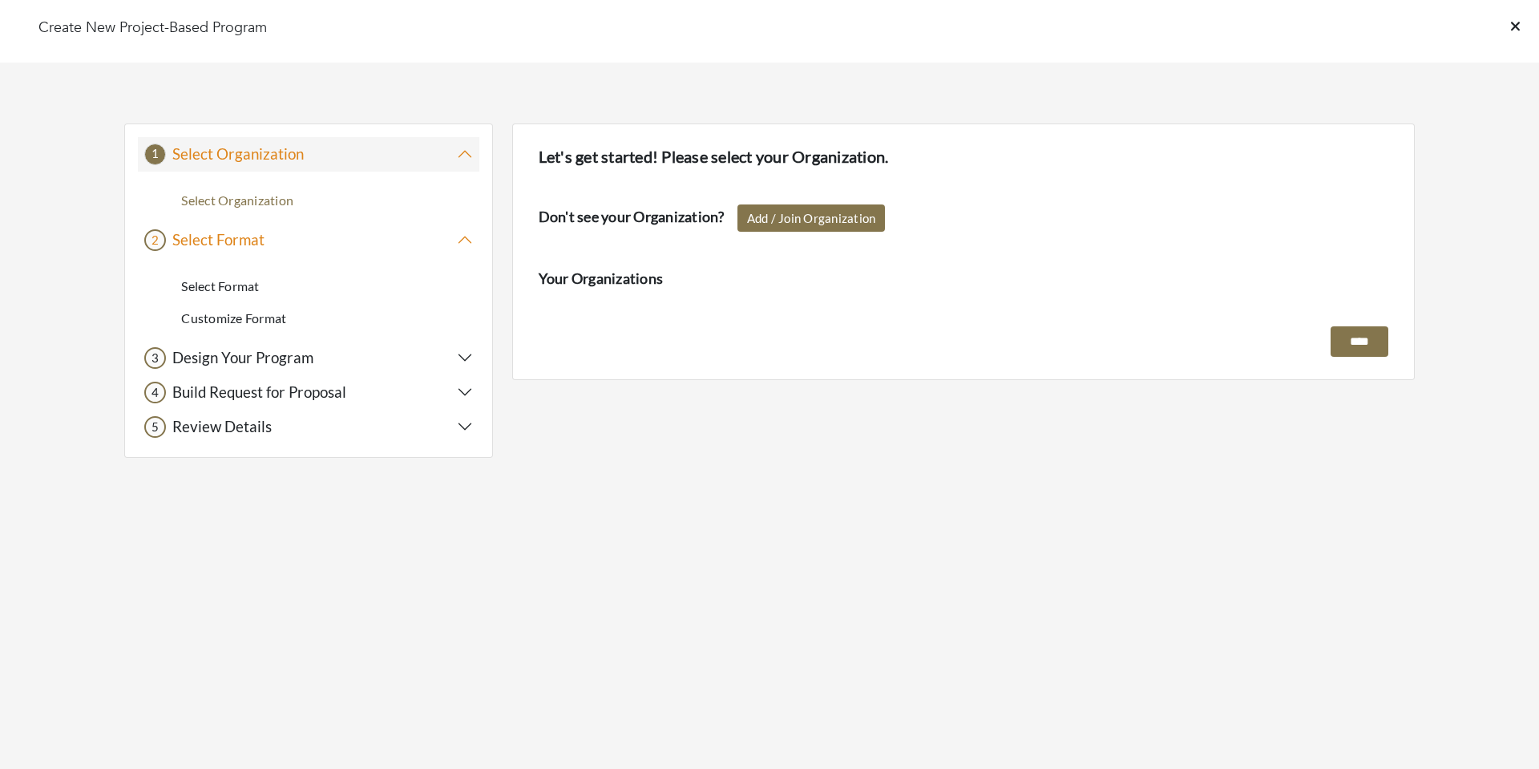
click at [221, 281] on div "Select Format" at bounding box center [277, 285] width 212 height 19
click at [256, 310] on div "Customize Format" at bounding box center [277, 318] width 212 height 19
click at [772, 276] on h4 "Your Organizations" at bounding box center [963, 279] width 849 height 18
click at [360, 171] on div "1 1 Select Organization Select Organization" at bounding box center [308, 173] width 341 height 73
click at [264, 196] on div "Select Organization" at bounding box center [277, 200] width 212 height 19
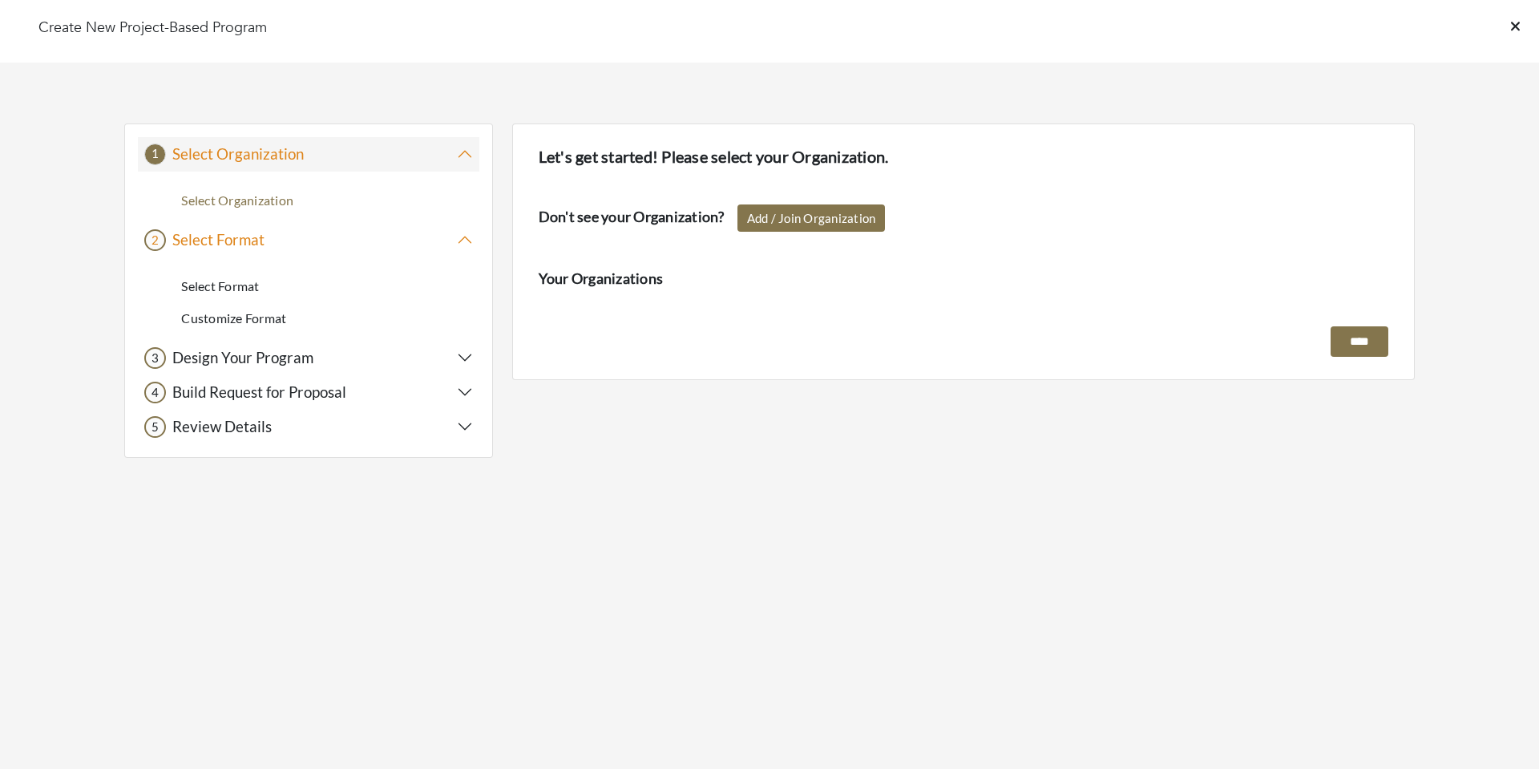
click at [263, 159] on h5 "Select Organization" at bounding box center [235, 154] width 138 height 18
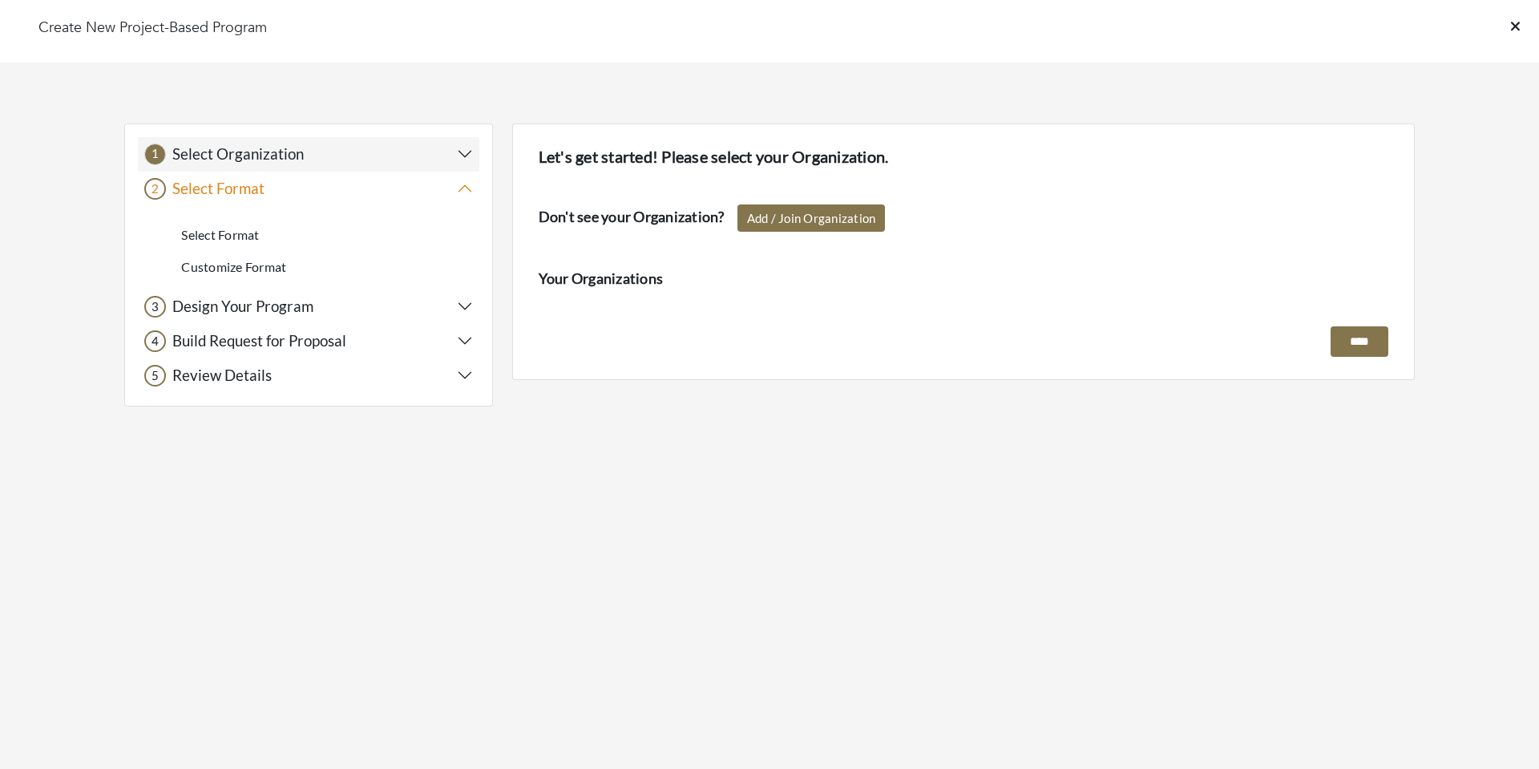
click at [466, 143] on button "1 1 Select Organization" at bounding box center [308, 154] width 329 height 22
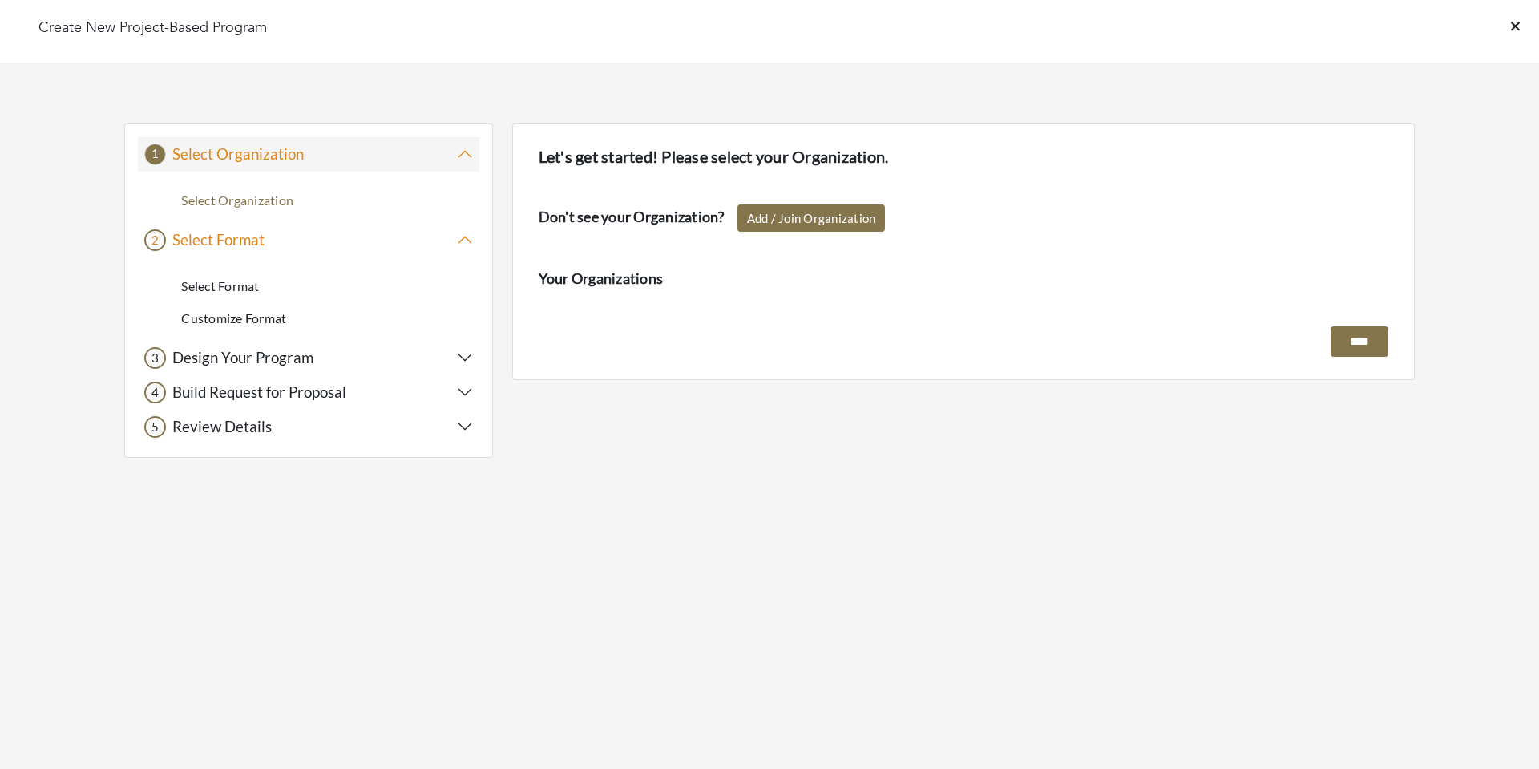
click at [760, 231] on div "Don't see your Organization? Add / Join Organization Your Organizations" at bounding box center [963, 255] width 849 height 103
click at [732, 327] on div "****" at bounding box center [963, 341] width 849 height 31
click at [1273, 362] on div "Let's get started! Please select your Organization. Don't see your Organization…" at bounding box center [963, 251] width 902 height 257
click at [1330, 339] on input "****" at bounding box center [1359, 341] width 58 height 31
click at [1523, 32] on link at bounding box center [1525, 31] width 28 height 24
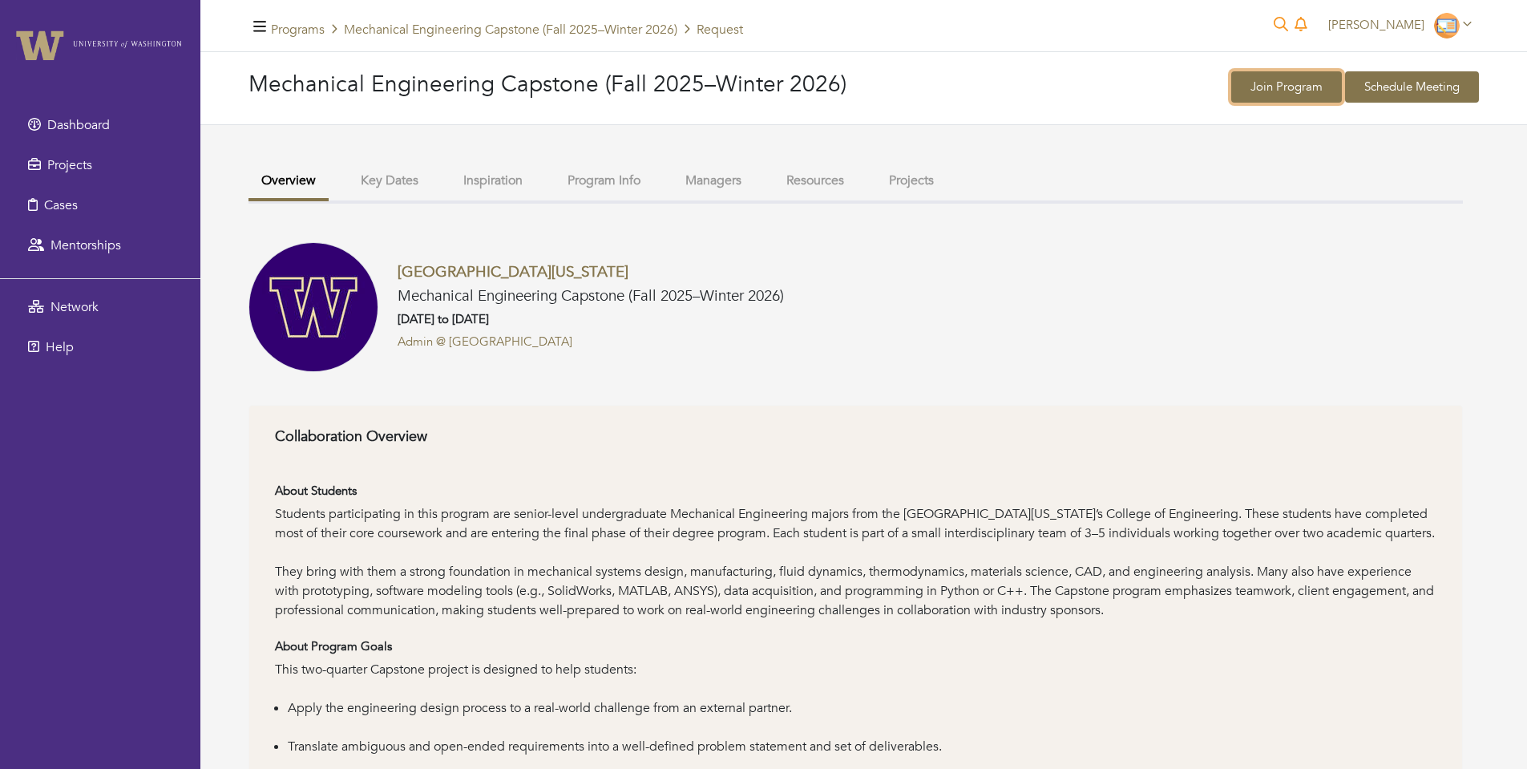
click at [1282, 94] on link "Join Program" at bounding box center [1286, 86] width 111 height 31
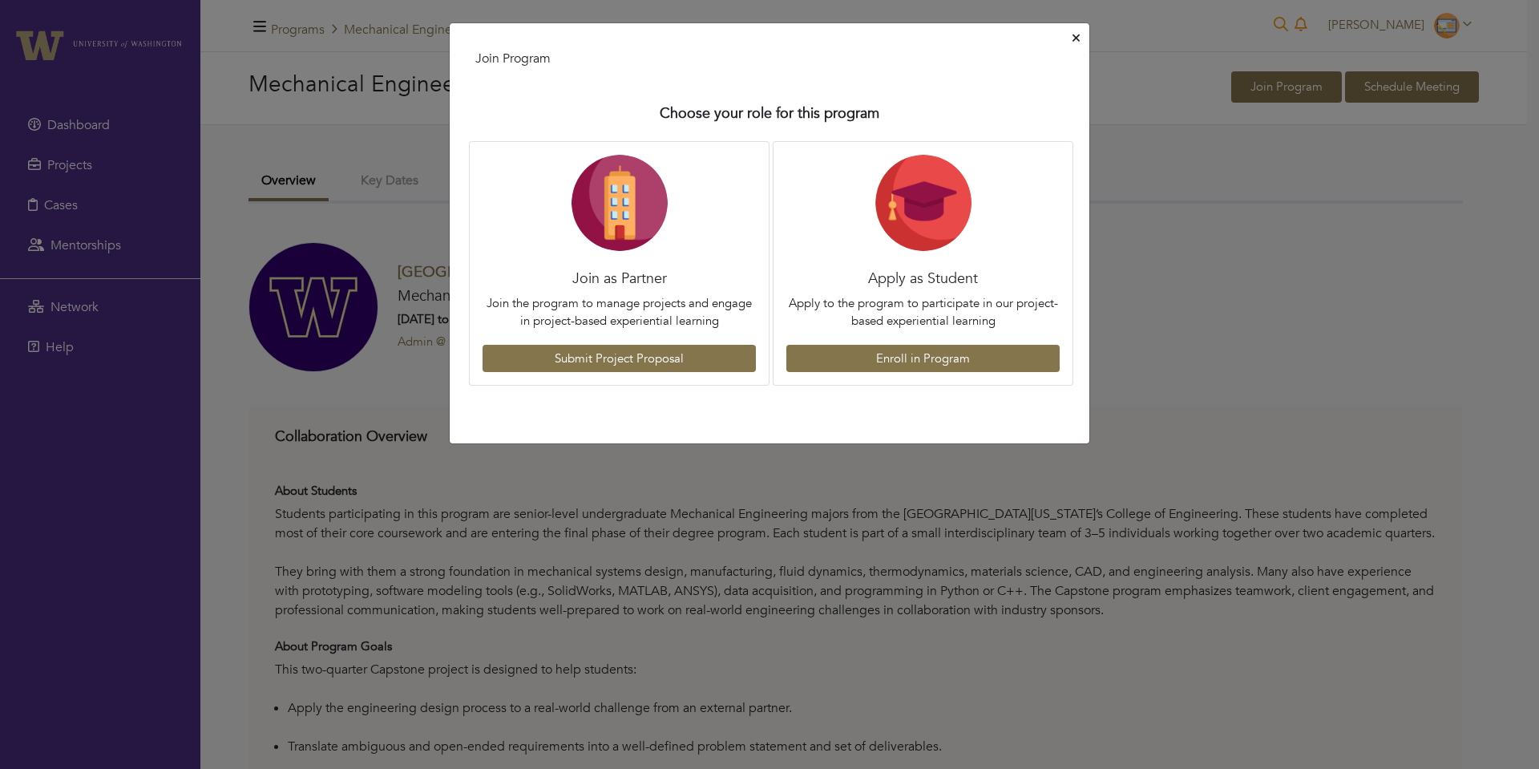
click at [1074, 39] on icon "Close" at bounding box center [1075, 37] width 7 height 7
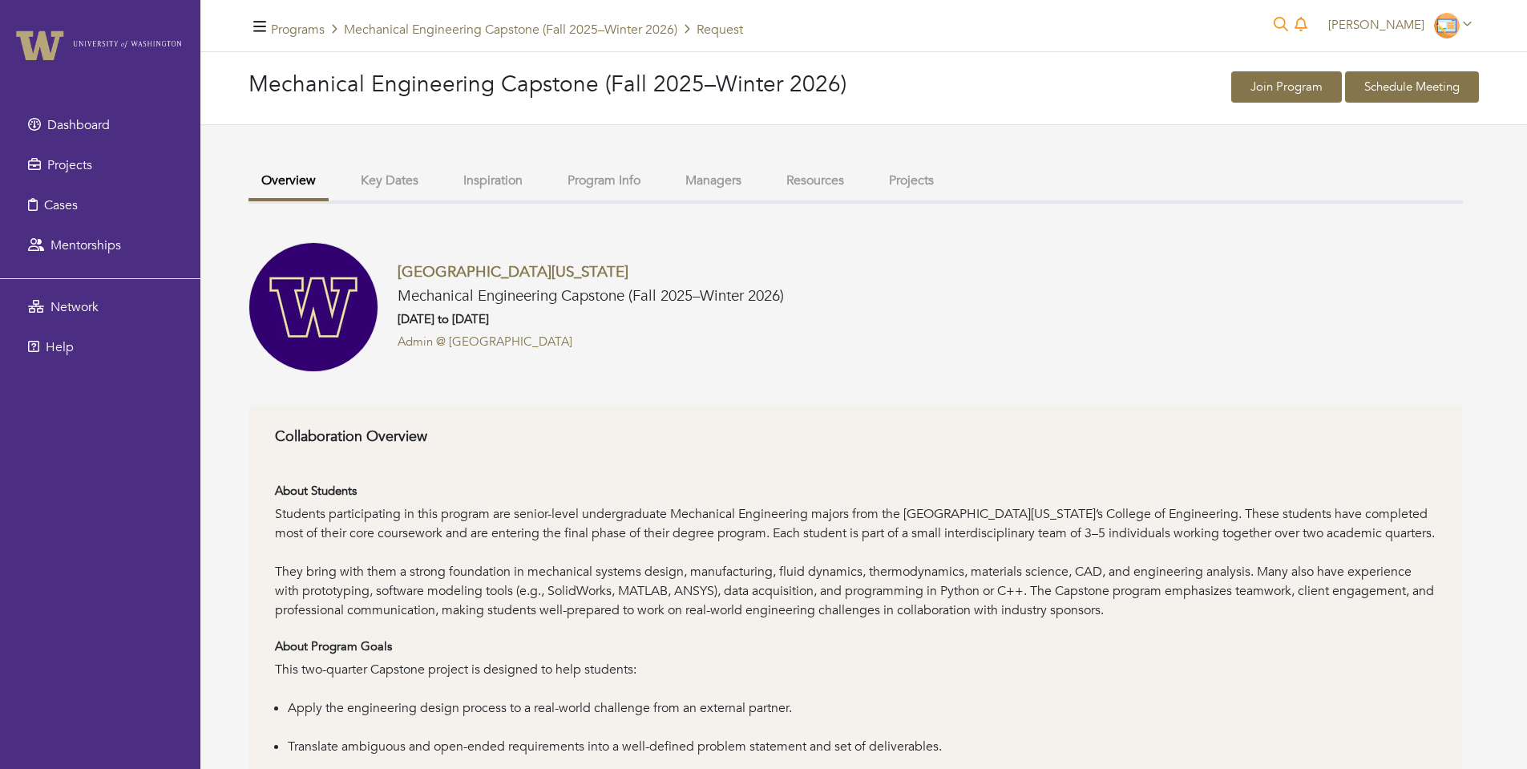
click at [1162, 355] on div "University of Washington Mechanical Engineering Capstone (Fall 2025–Winter 2026…" at bounding box center [855, 307] width 1214 height 130
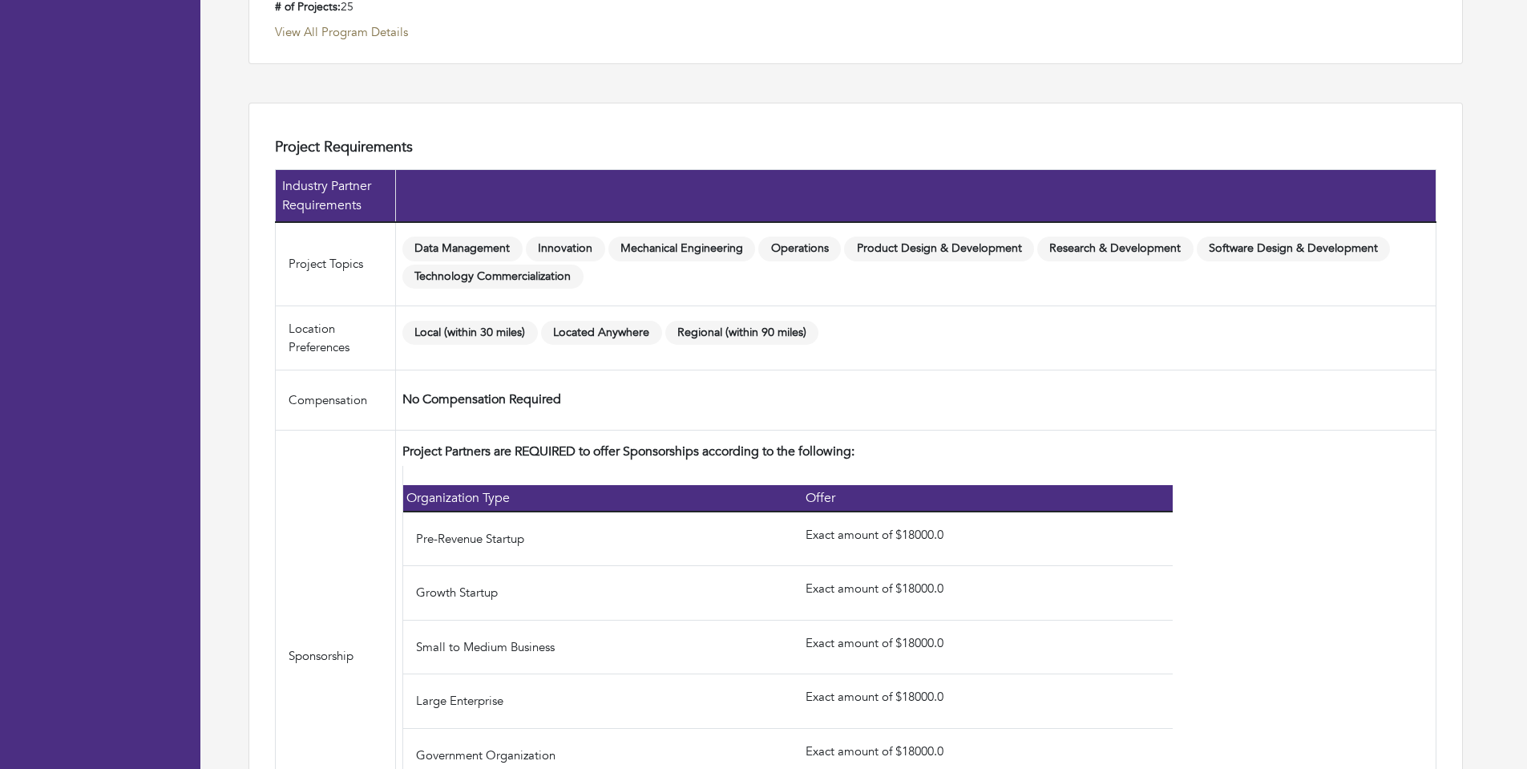
scroll to position [1694, 0]
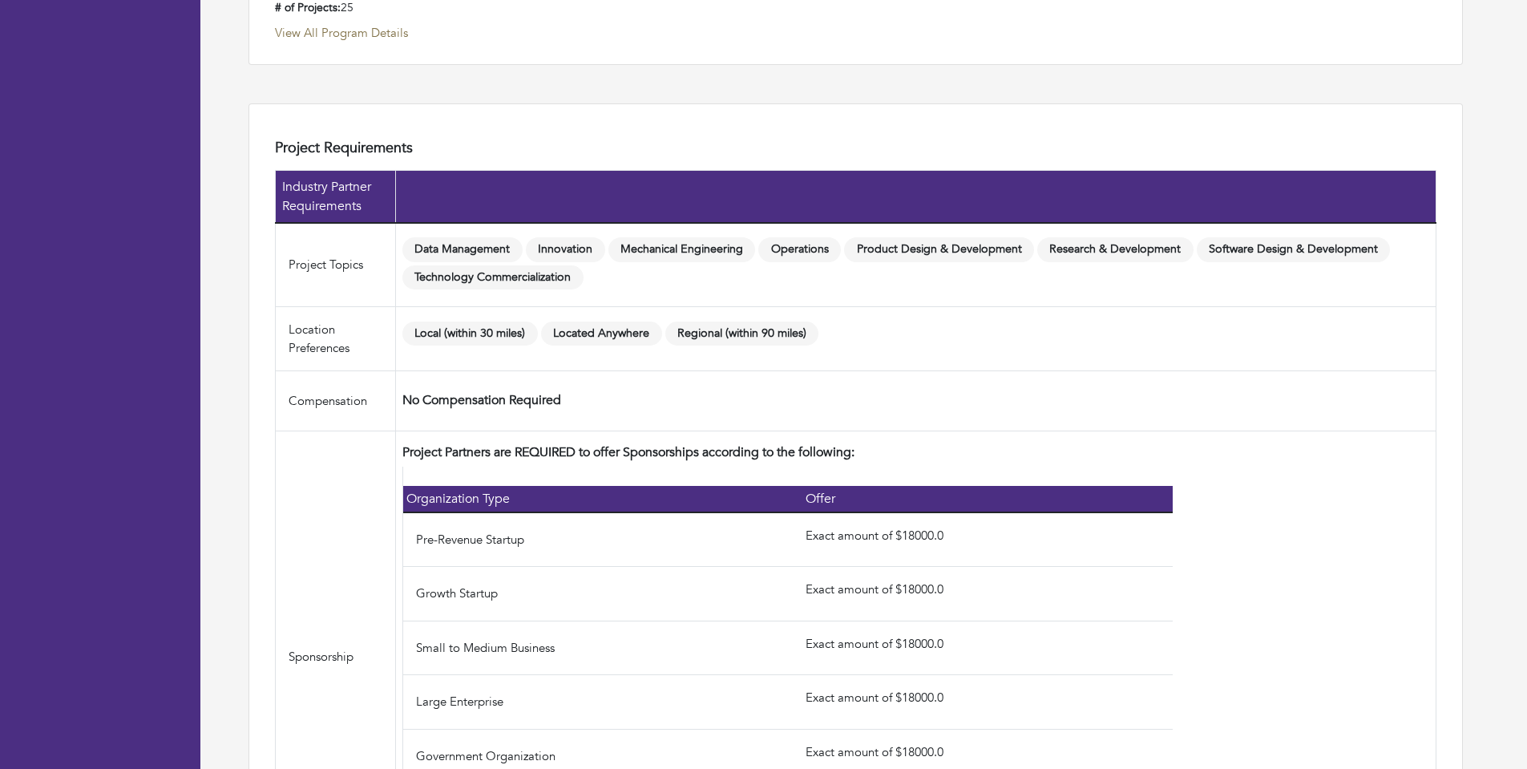
click at [473, 274] on span "Technology Commercialization" at bounding box center [492, 277] width 181 height 25
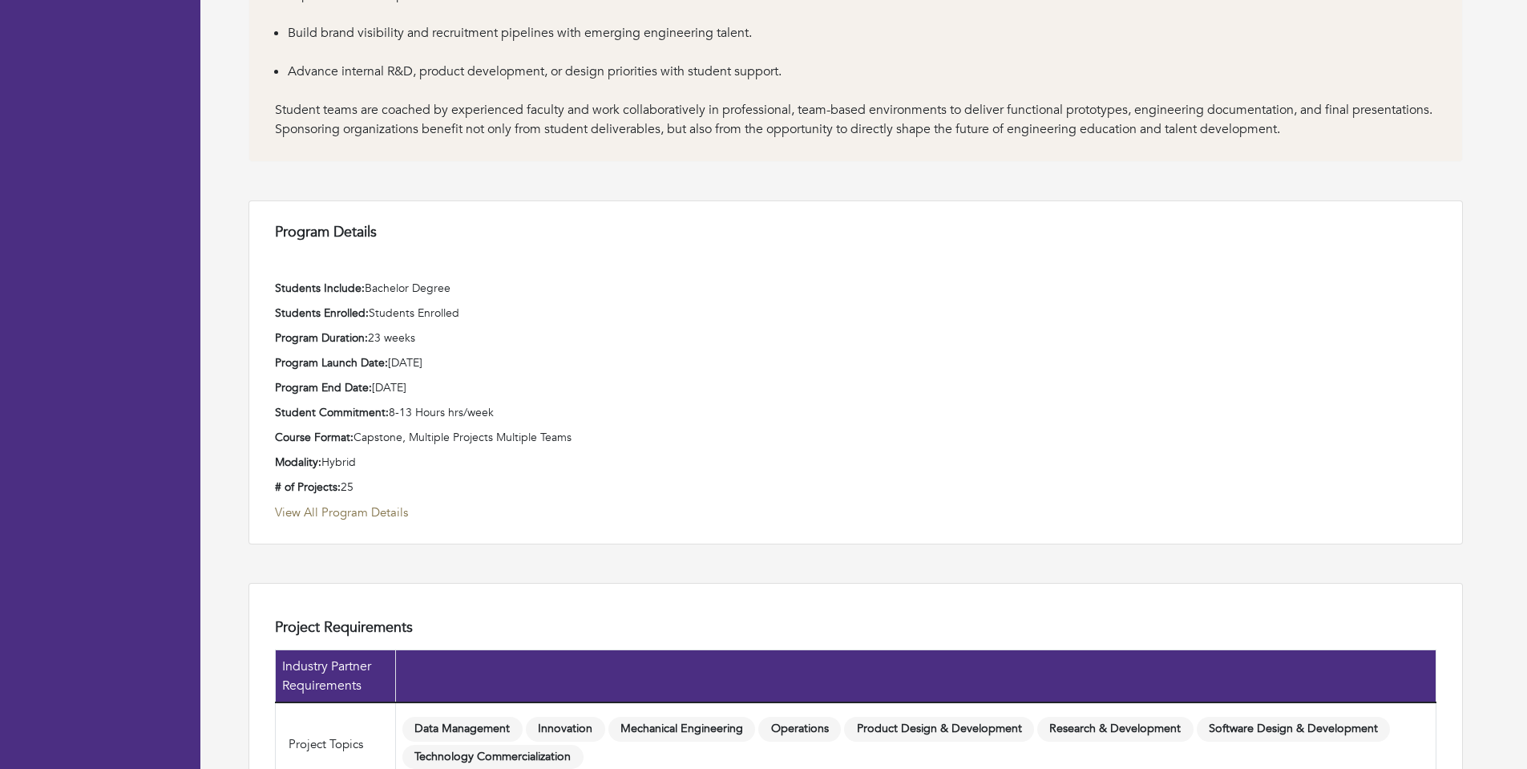
scroll to position [1213, 0]
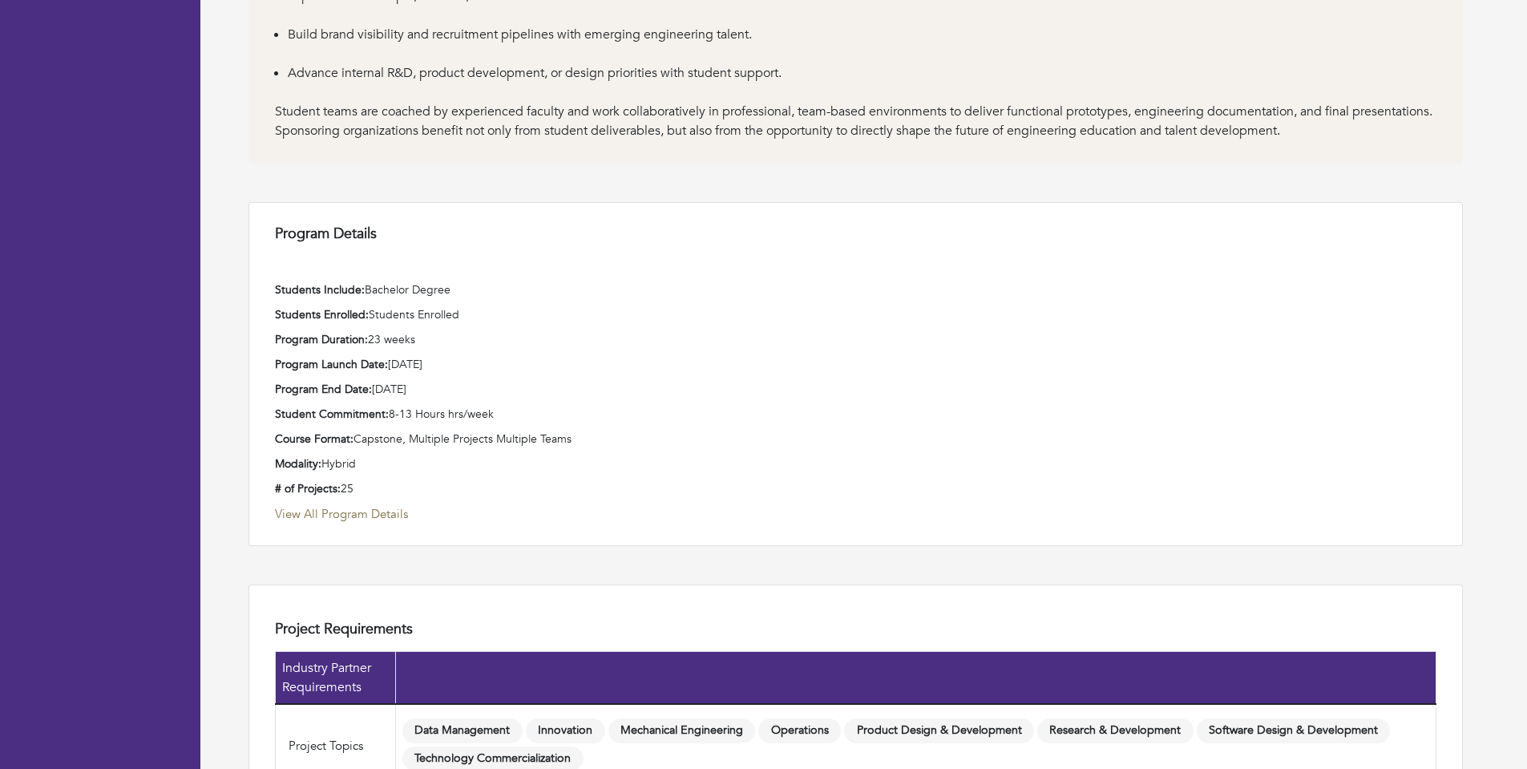
click at [358, 512] on link "View All Program Details" at bounding box center [855, 514] width 1161 height 18
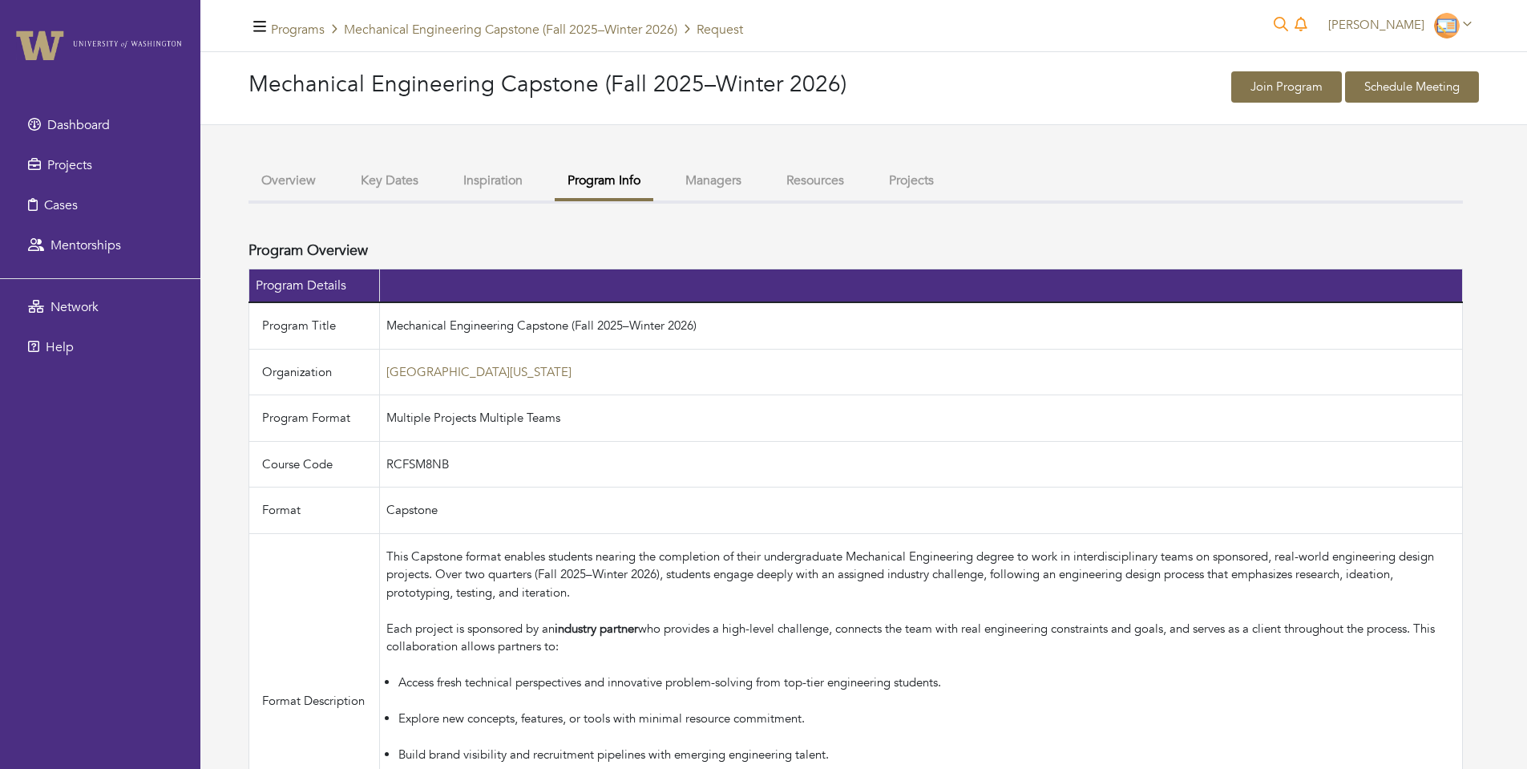
click at [910, 189] on button "Projects" at bounding box center [911, 180] width 71 height 34
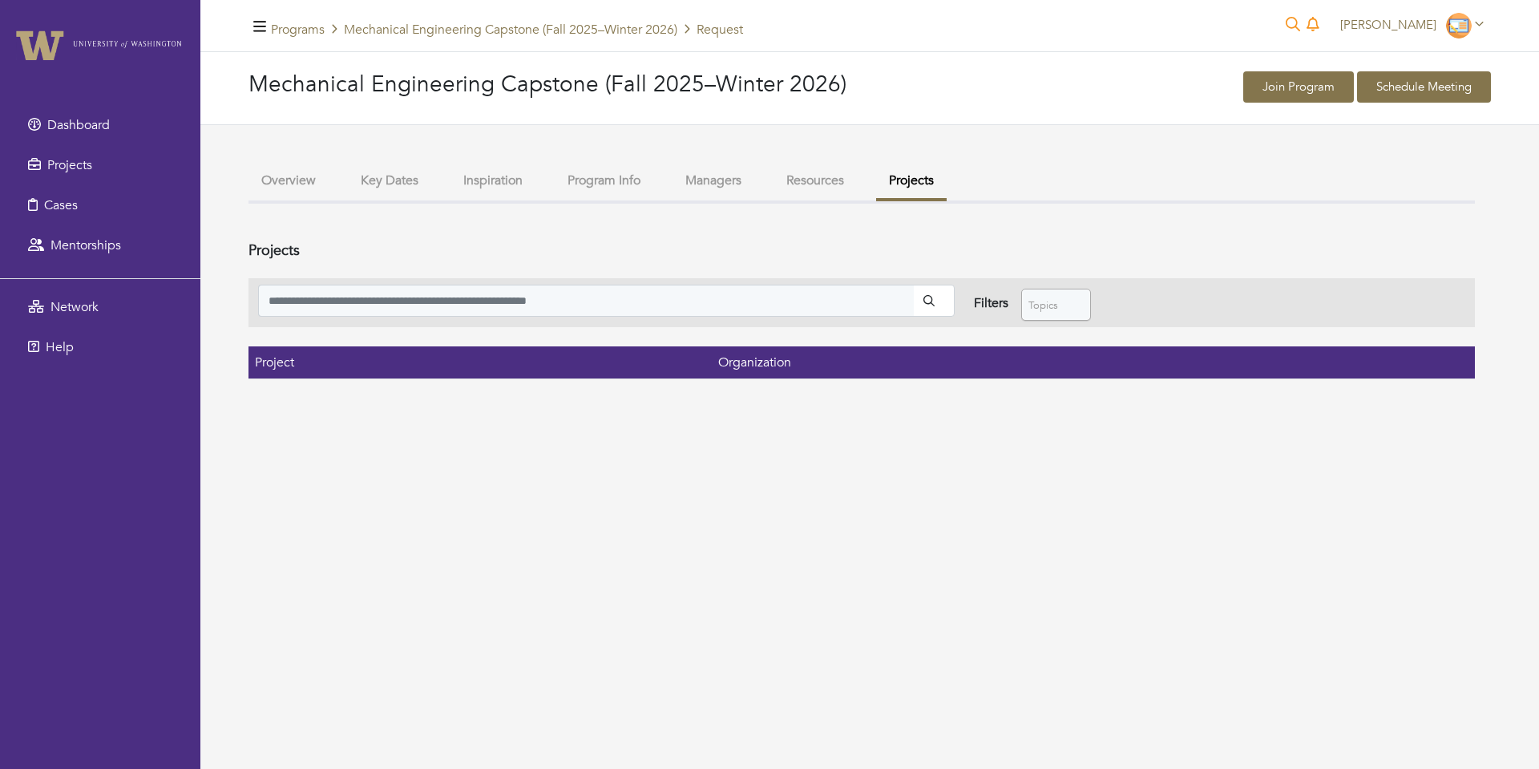
click at [434, 172] on ul "Overview Key Dates Inspiration Program Info Managers Resources Projects" at bounding box center [861, 183] width 1226 height 40
click at [509, 180] on button "Inspiration" at bounding box center [492, 180] width 85 height 34
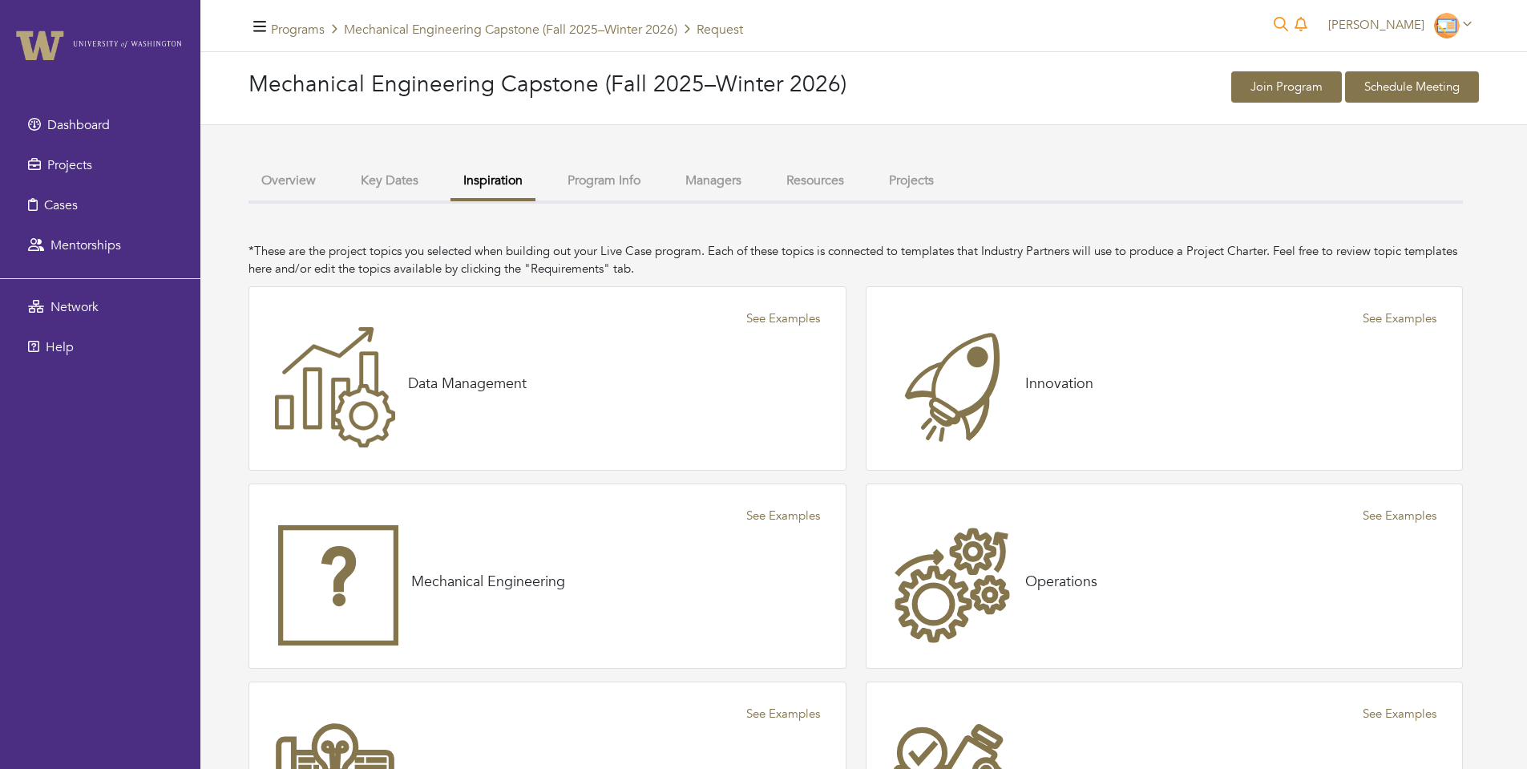
click at [404, 204] on div "Overview Key Dates Inspiration Program Info Managers Resources Projects Univers…" at bounding box center [855, 619] width 1214 height 913
click at [422, 184] on button "Key Dates" at bounding box center [389, 180] width 83 height 34
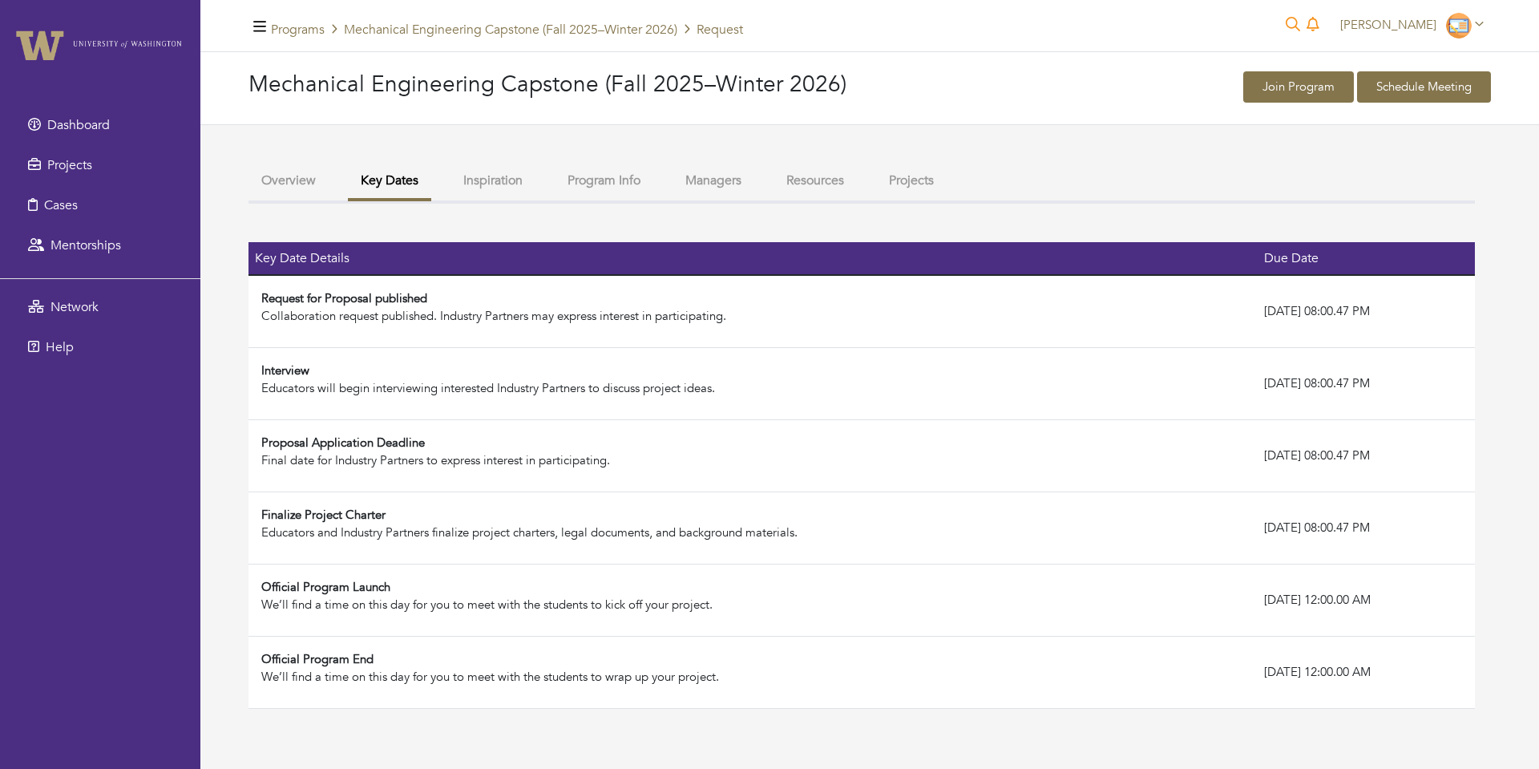
click at [330, 583] on div "Official Program Launch" at bounding box center [756, 587] width 990 height 18
click at [534, 595] on div "Official Program Launch" at bounding box center [756, 587] width 990 height 18
click at [441, 465] on div "Final date for Industry Partners to express interest in participating." at bounding box center [756, 460] width 990 height 18
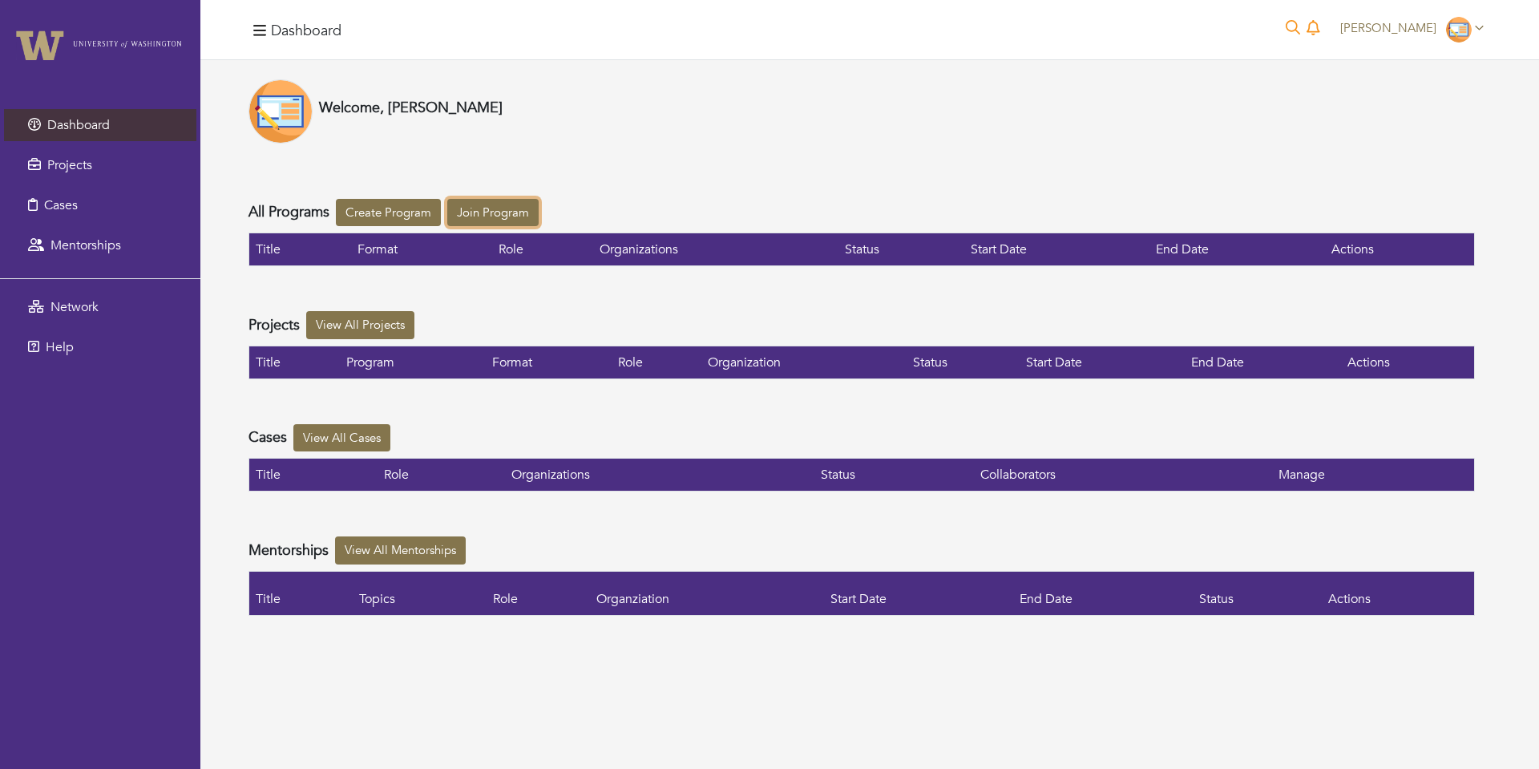
click at [506, 214] on link "Join Program" at bounding box center [492, 213] width 91 height 28
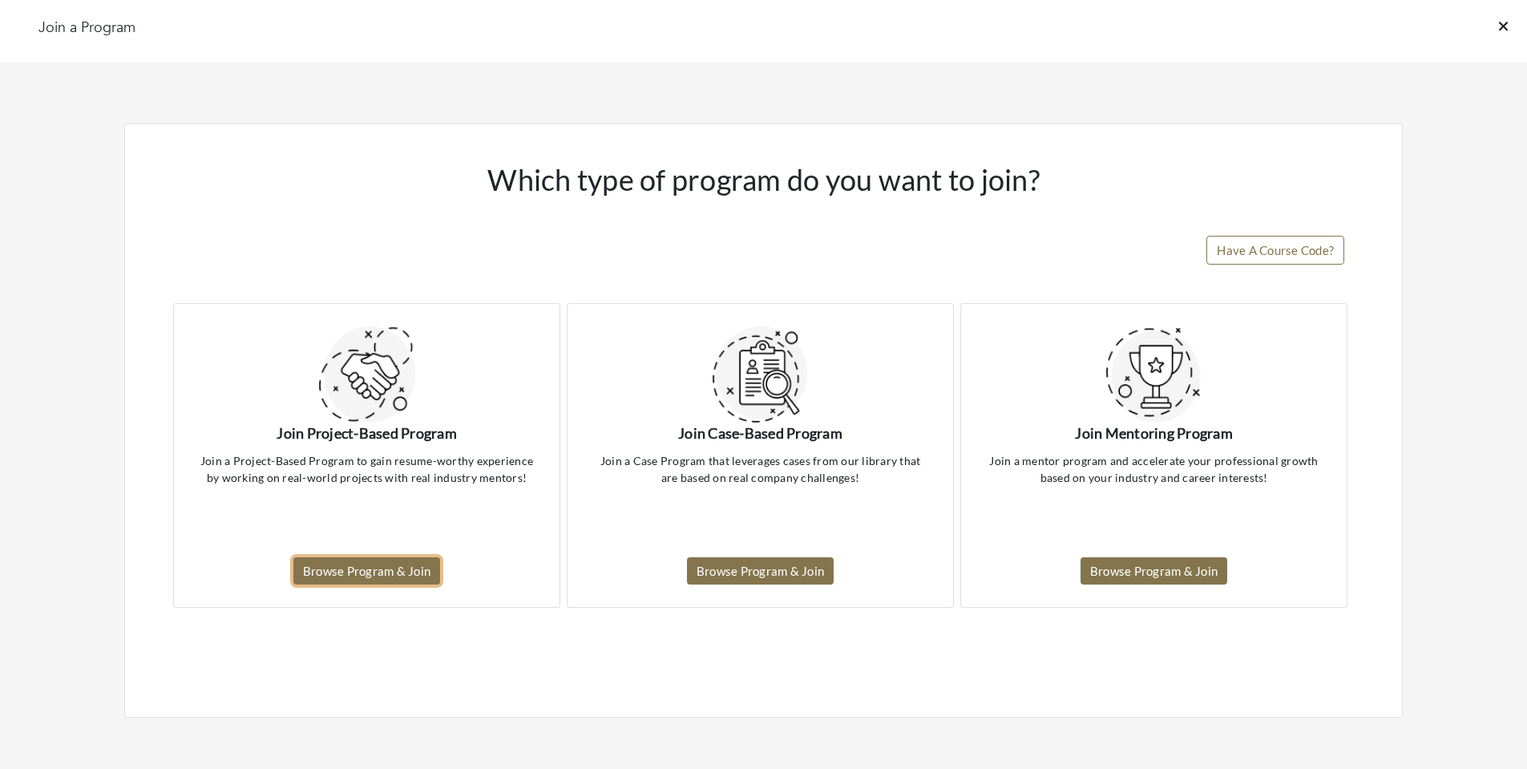
click at [357, 567] on link "Browse Program & Join" at bounding box center [366, 571] width 147 height 28
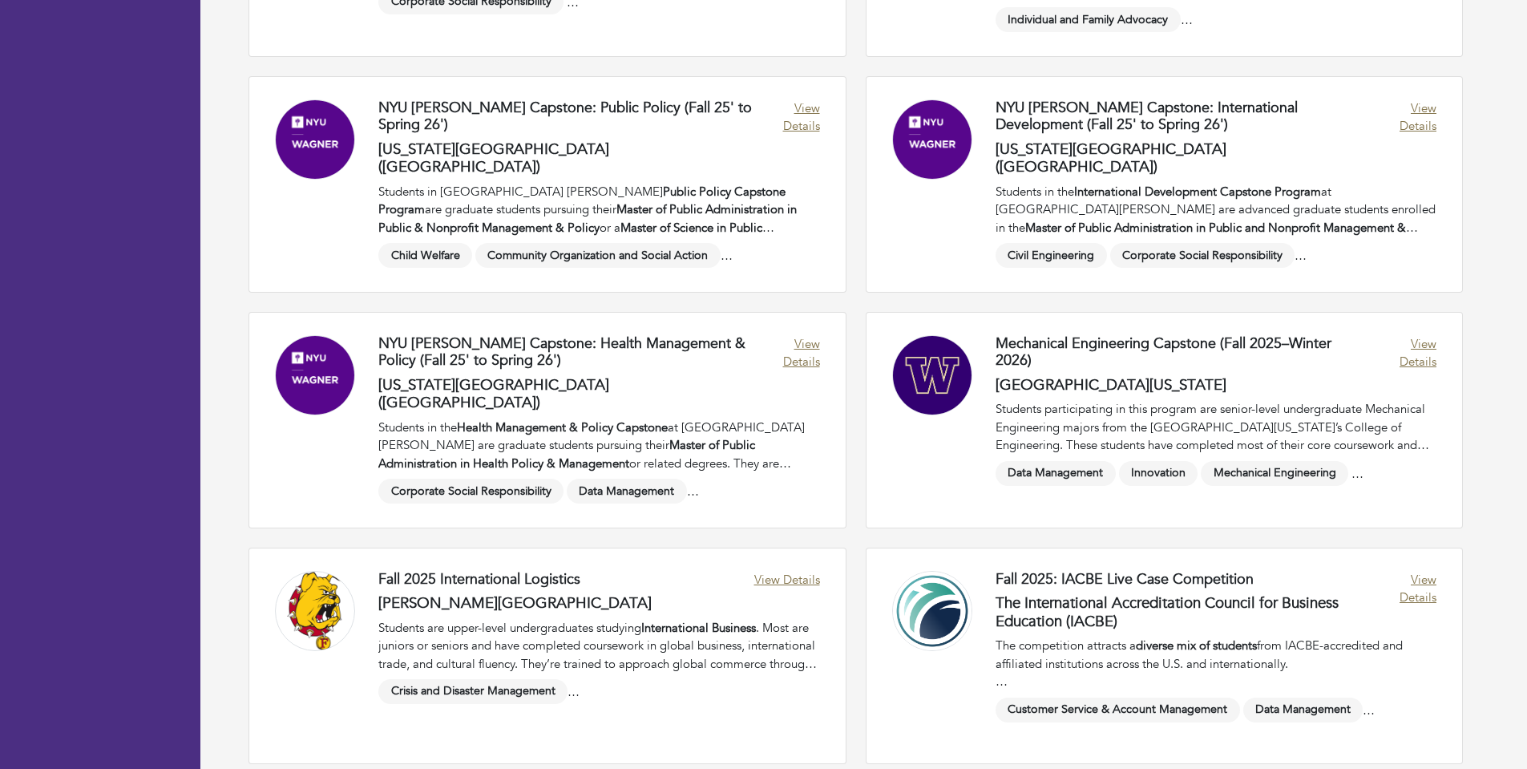
click at [1251, 403] on link at bounding box center [1164, 420] width 596 height 215
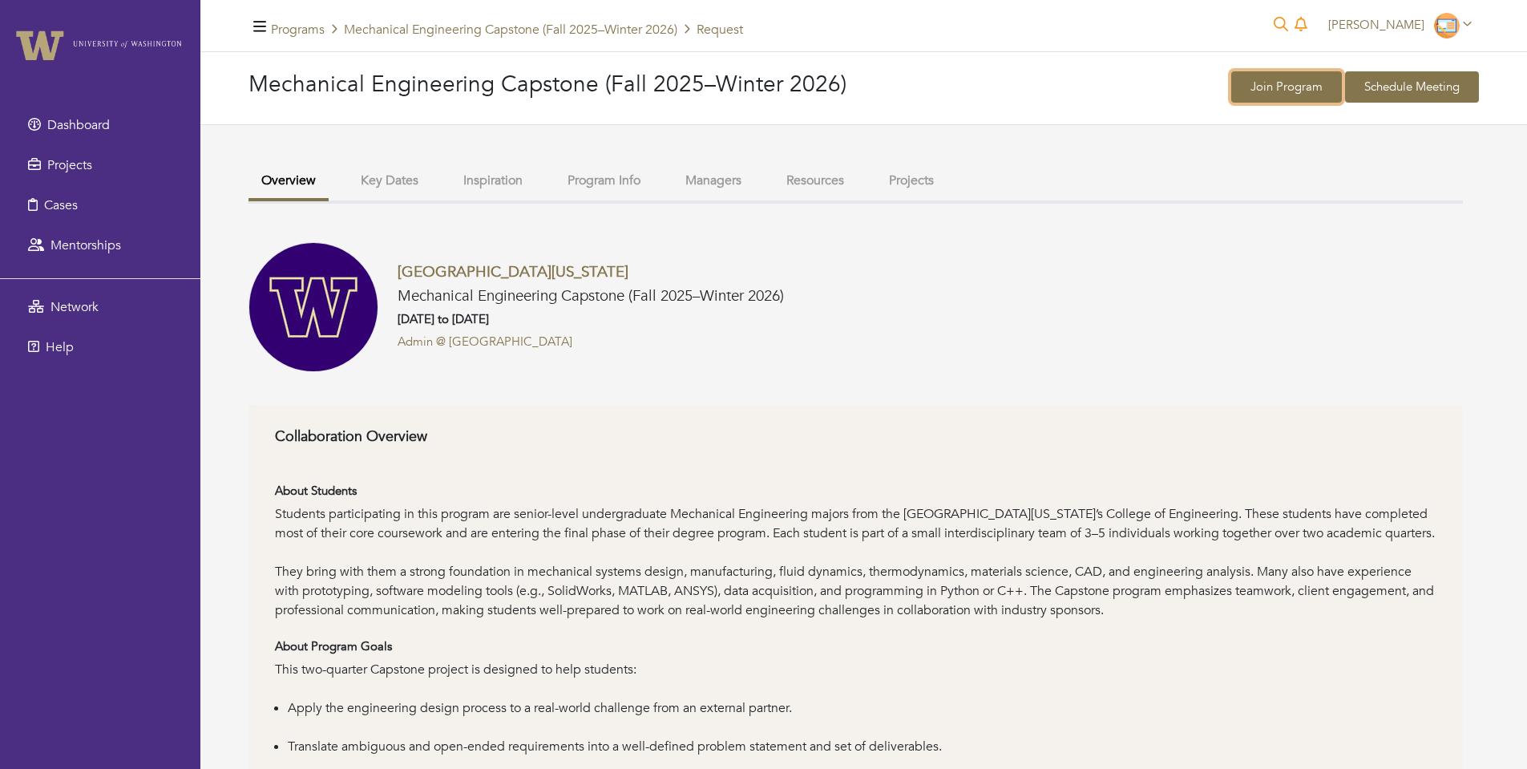
click at [1272, 87] on link "Join Program" at bounding box center [1286, 86] width 111 height 31
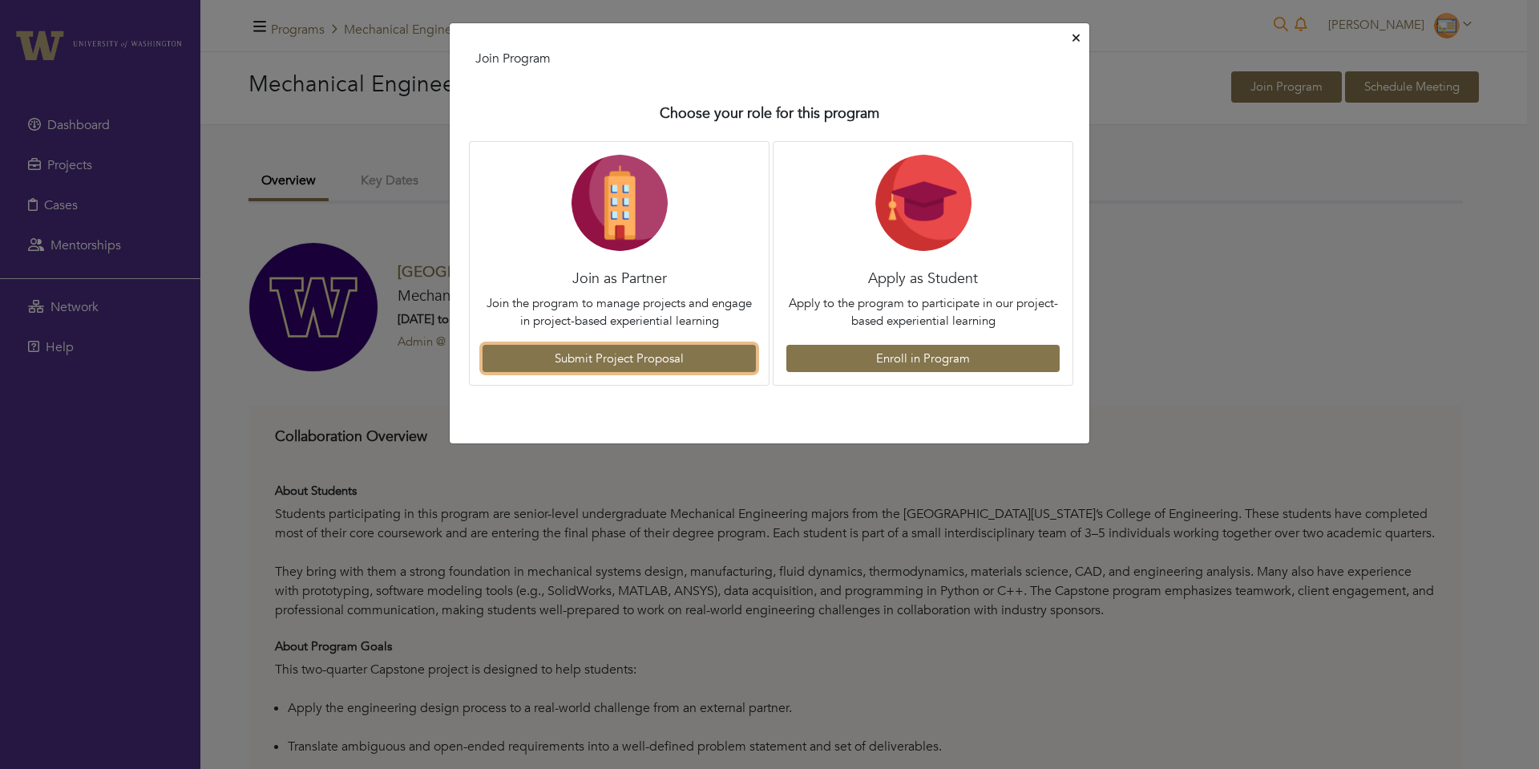
click at [677, 359] on link "Submit Project Proposal" at bounding box center [618, 359] width 273 height 28
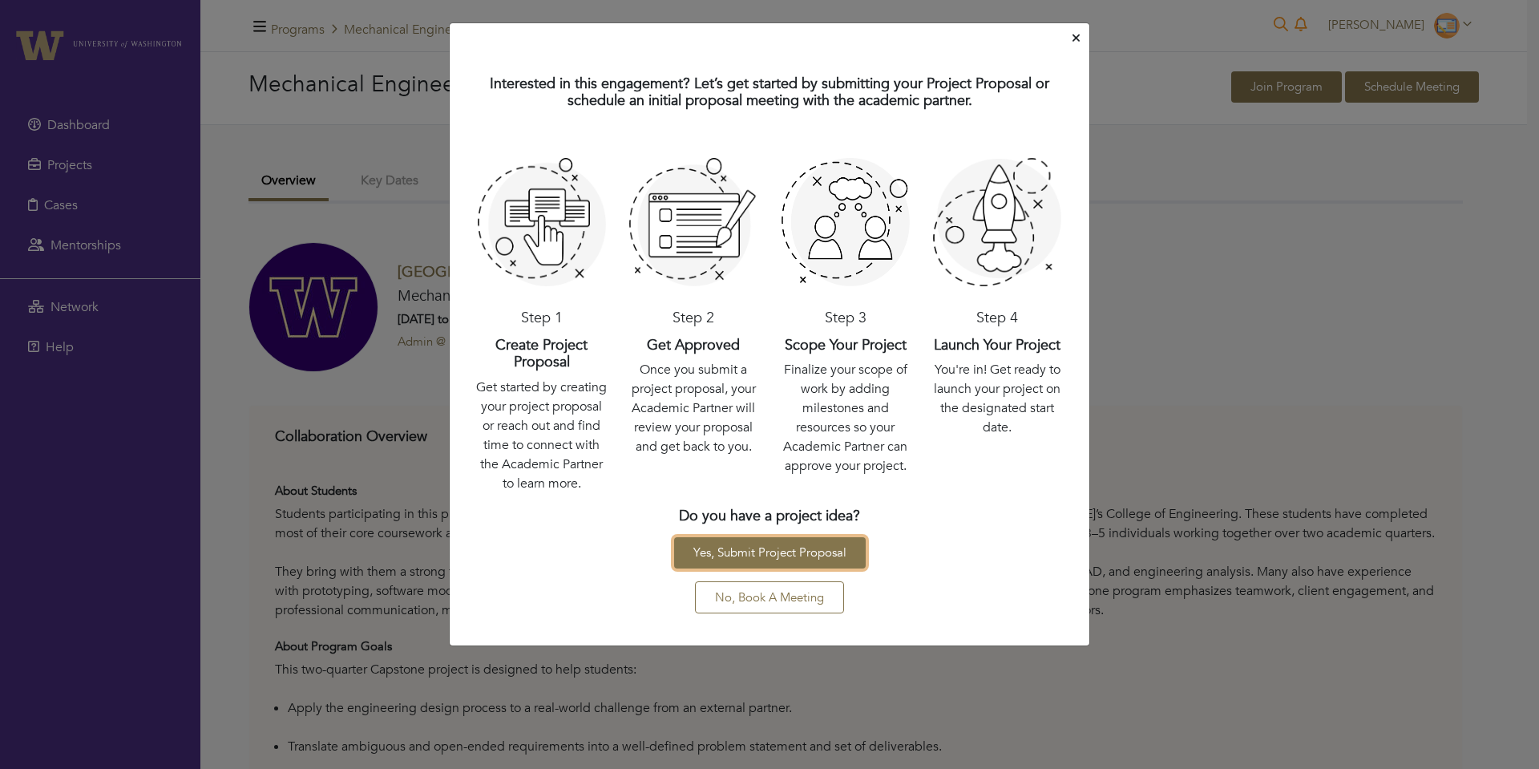
click at [739, 561] on link "Yes, Submit Project Proposal" at bounding box center [770, 552] width 192 height 31
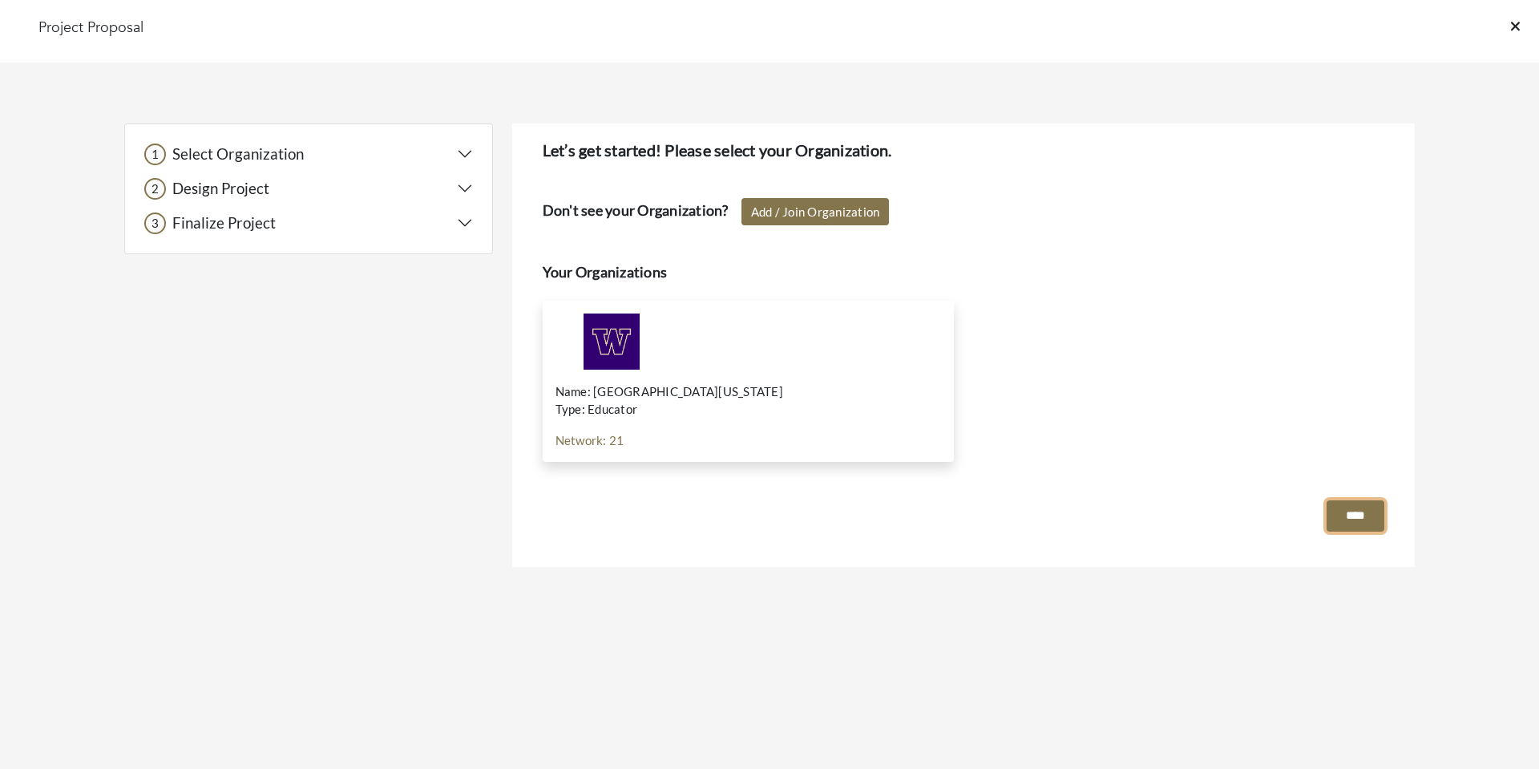
click at [1334, 518] on input "****" at bounding box center [1355, 515] width 58 height 31
